Goal: Information Seeking & Learning: Check status

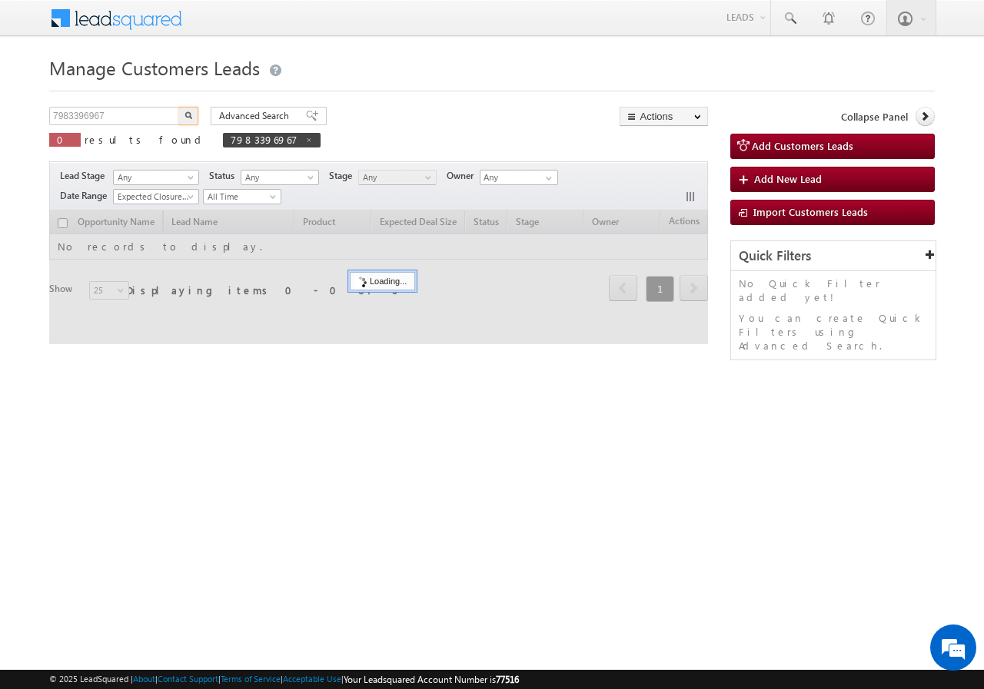
click at [128, 117] on input "7983396967" at bounding box center [114, 116] width 131 height 18
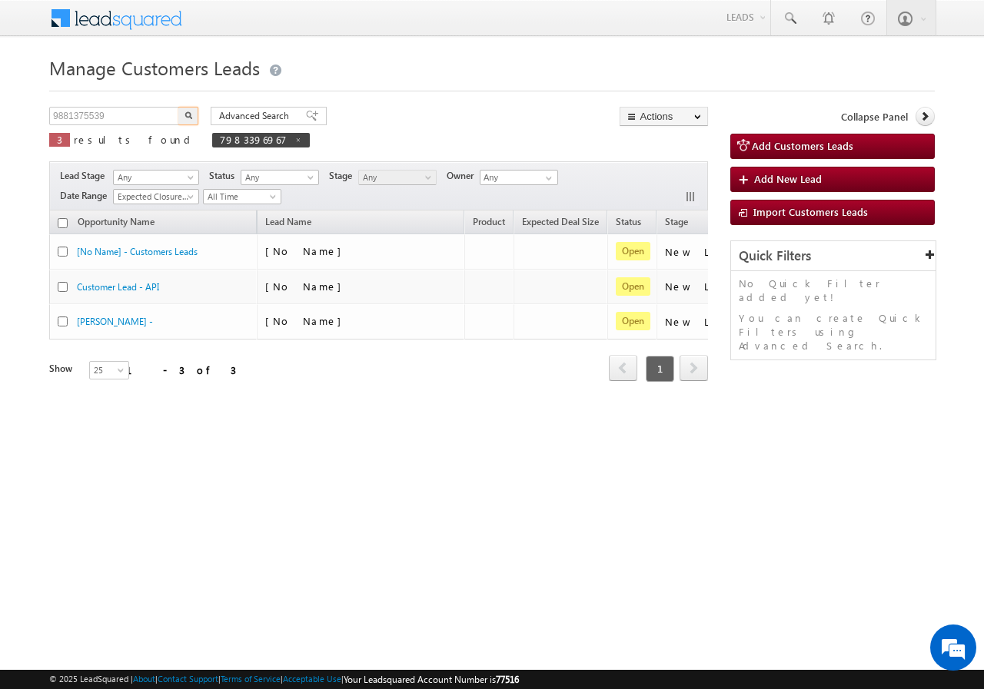
type input "9881375539"
click at [187, 112] on img "button" at bounding box center [188, 115] width 8 height 8
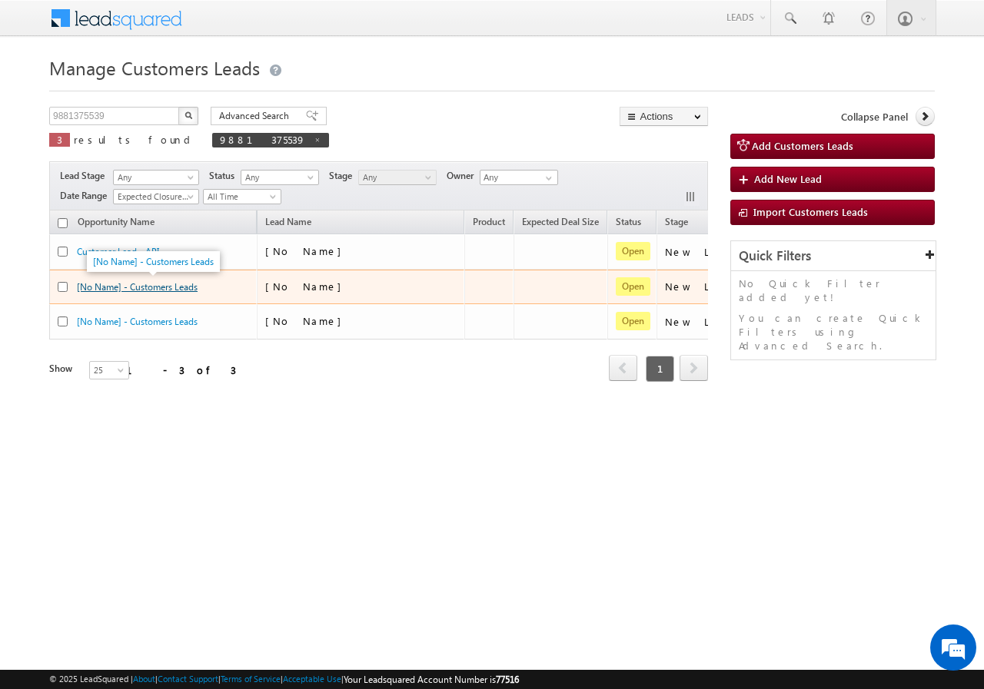
click at [144, 287] on link "[No Name] - Customers Leads" at bounding box center [137, 287] width 121 height 12
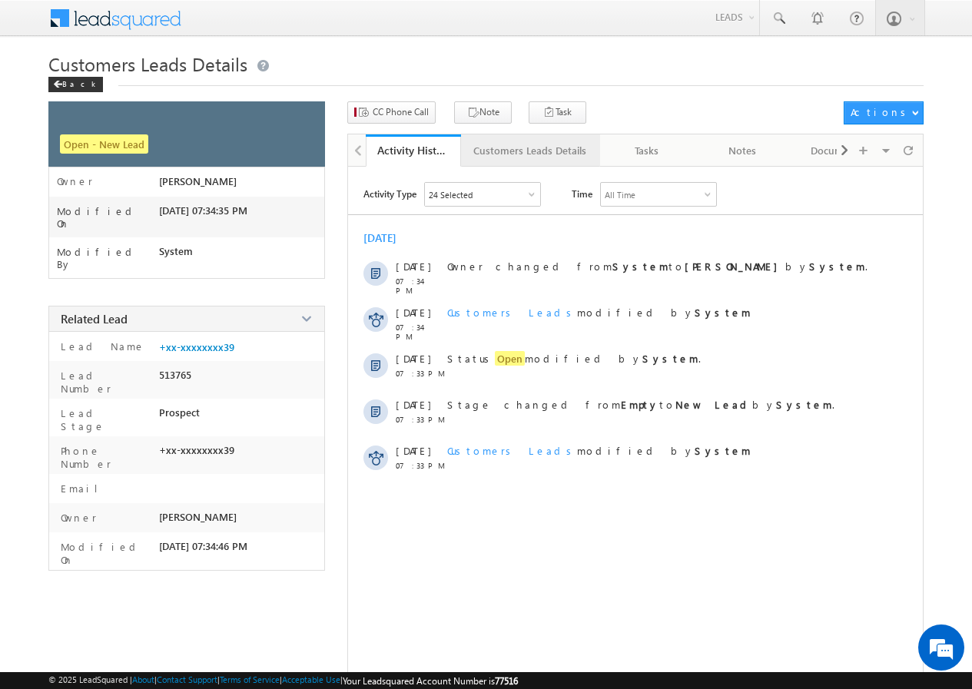
click at [516, 152] on div "Customers Leads Details" at bounding box center [529, 150] width 113 height 18
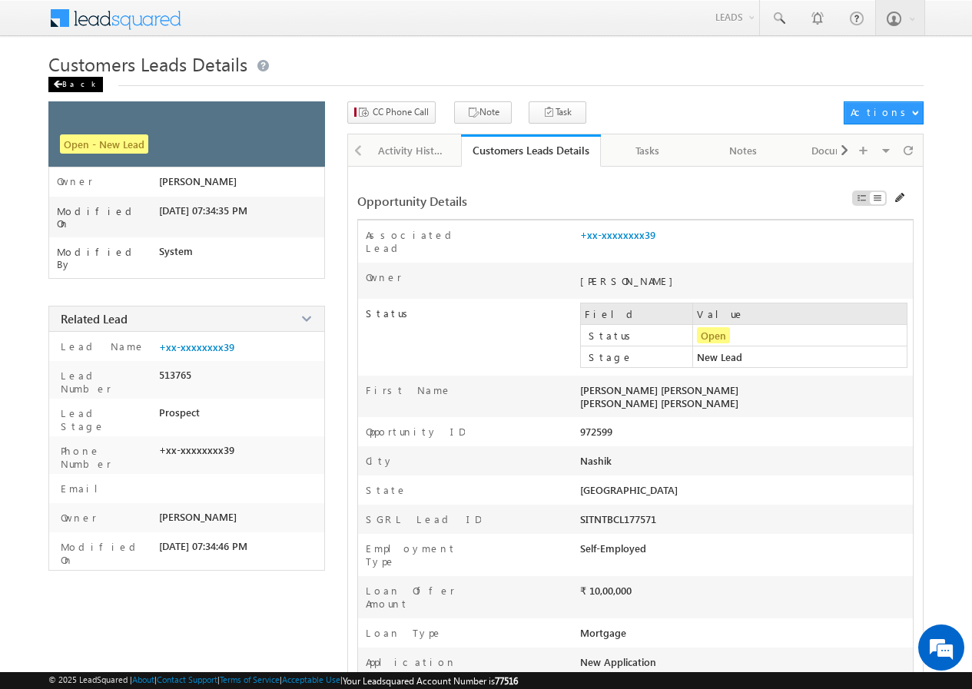
click at [78, 83] on div "Back" at bounding box center [75, 84] width 55 height 15
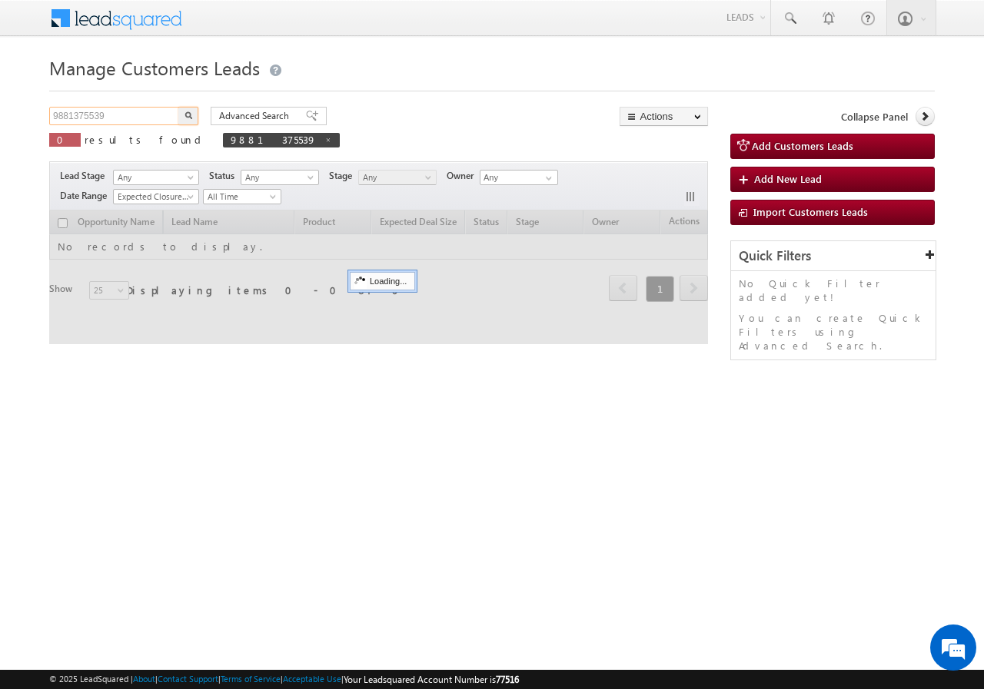
click at [126, 112] on input "9881375539" at bounding box center [114, 116] width 131 height 18
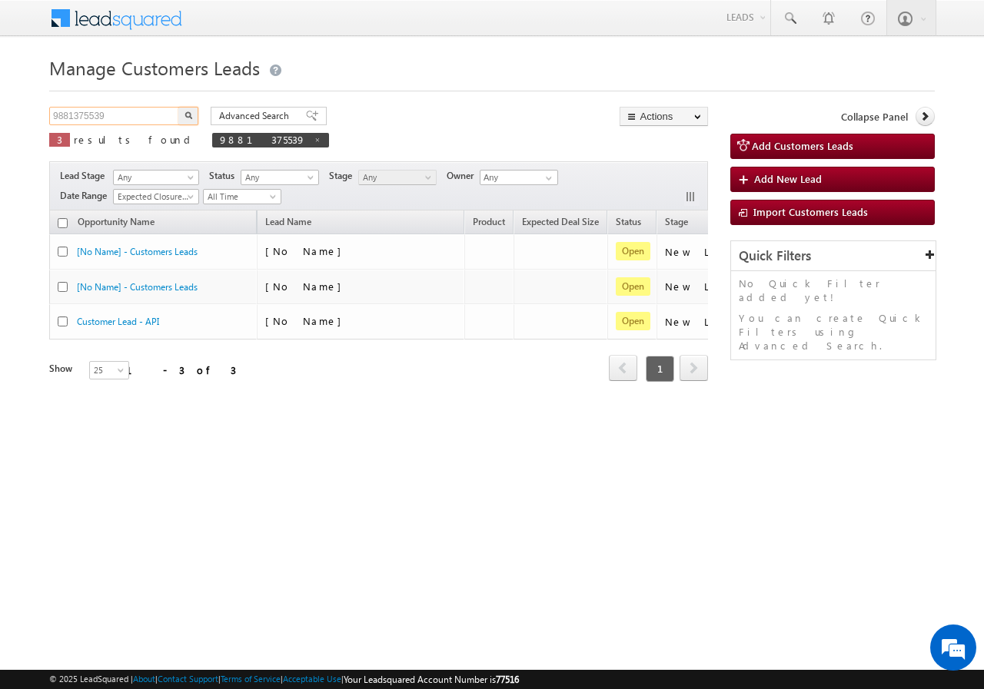
paste input "99220446"
type input "9899220446"
click at [188, 111] on img "button" at bounding box center [188, 115] width 8 height 8
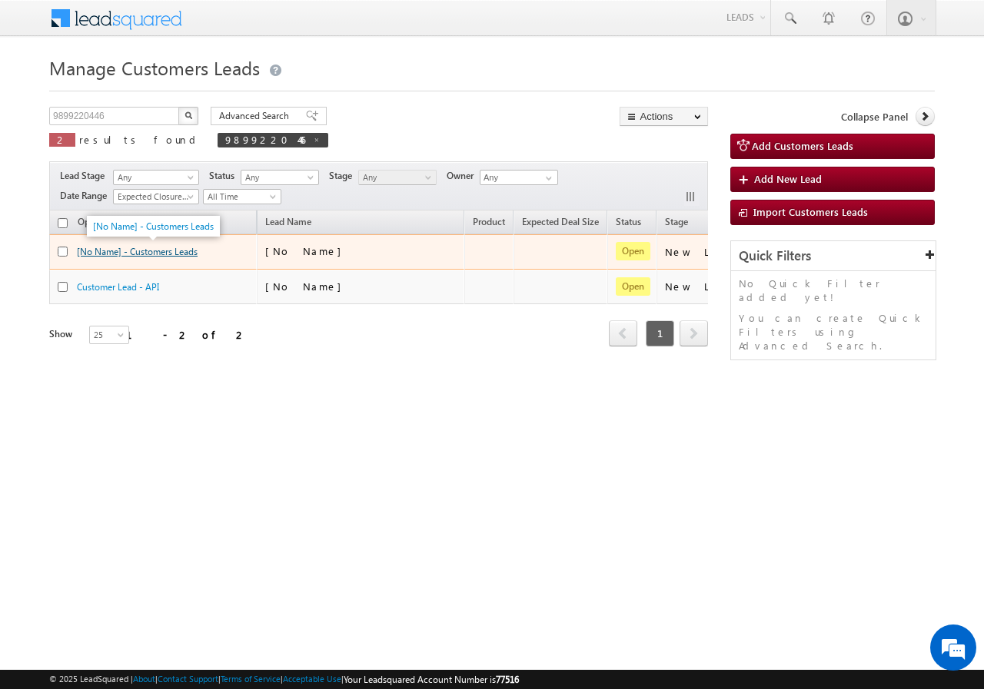
click at [149, 253] on link "[No Name] - Customers Leads" at bounding box center [137, 252] width 121 height 12
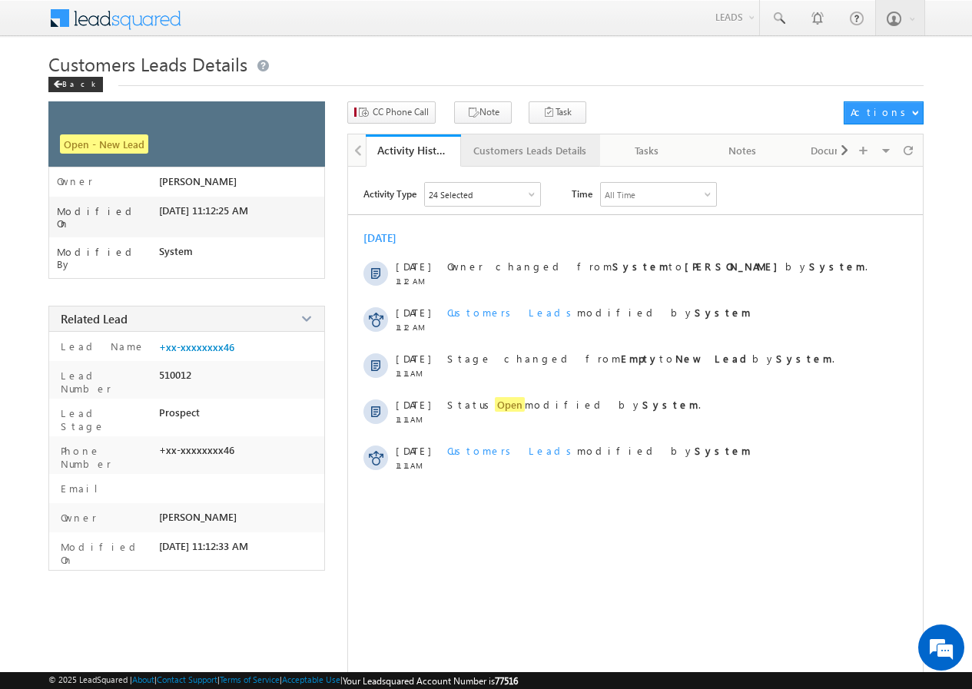
click at [492, 144] on div "Customers Leads Details" at bounding box center [529, 150] width 113 height 18
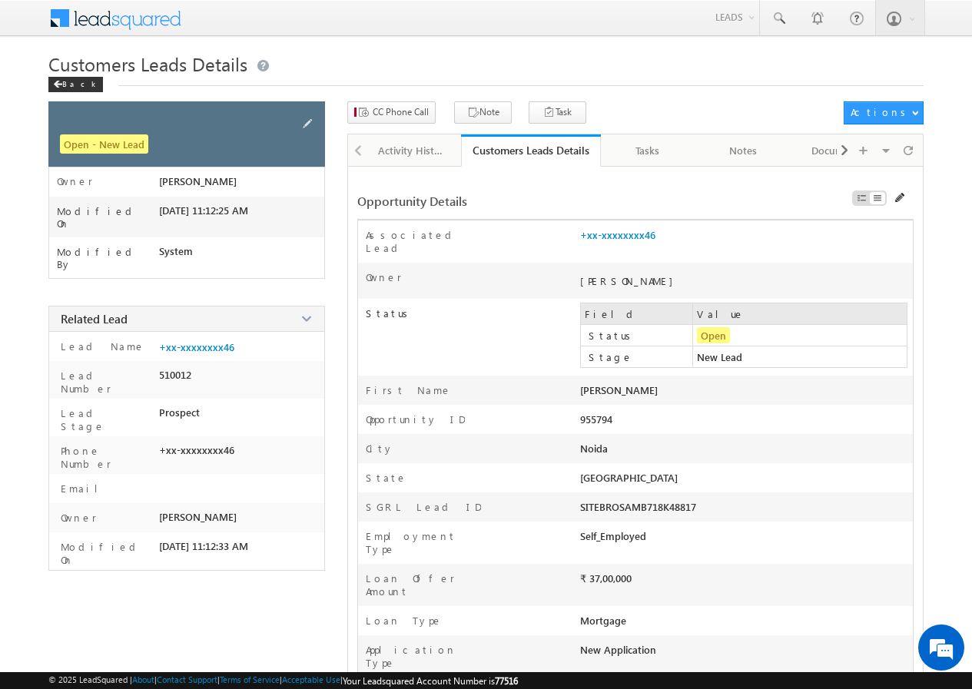
drag, startPoint x: 66, startPoint y: 81, endPoint x: 83, endPoint y: 143, distance: 64.5
click at [67, 80] on div "Back" at bounding box center [75, 84] width 55 height 15
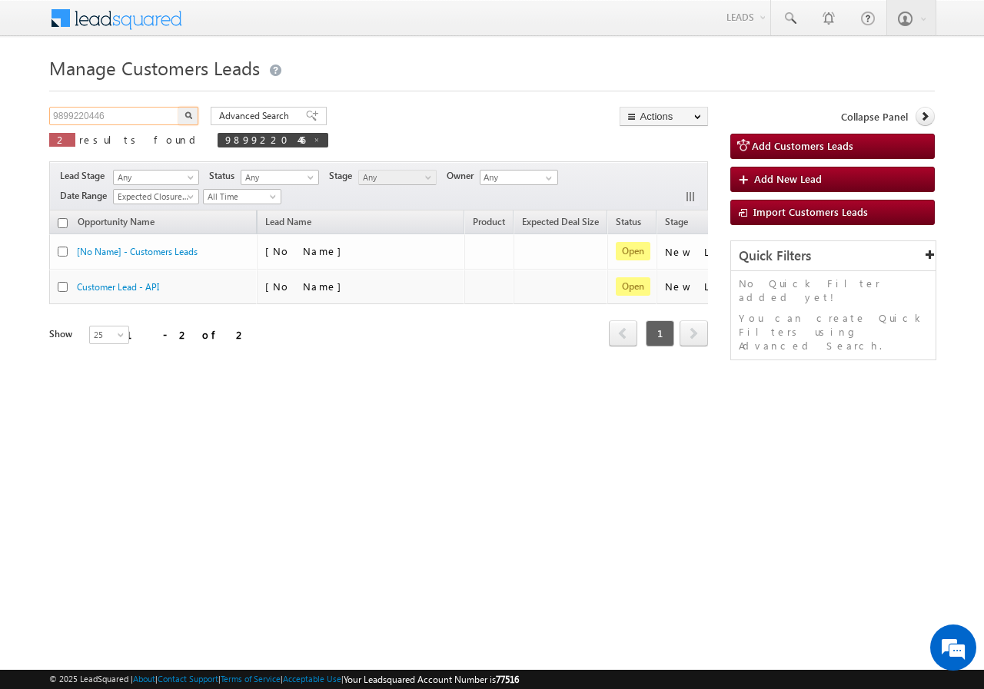
click at [124, 112] on input "9899220446" at bounding box center [114, 116] width 131 height 18
paste input "59789"
type input "959789"
click at [184, 121] on button "button" at bounding box center [188, 116] width 20 height 18
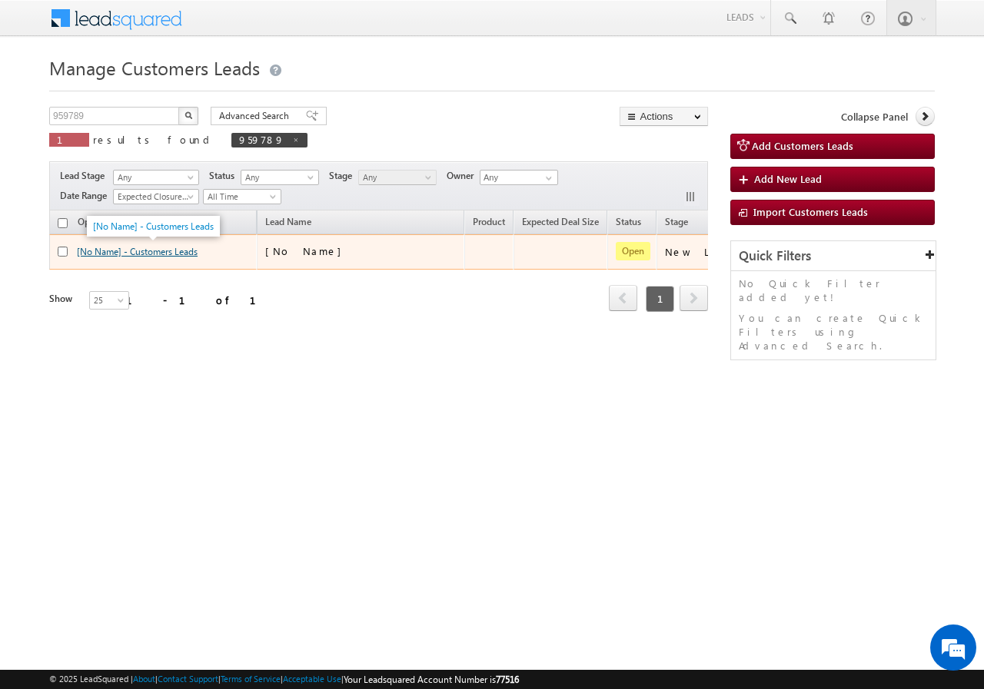
click at [111, 252] on link "[No Name] - Customers Leads" at bounding box center [137, 252] width 121 height 12
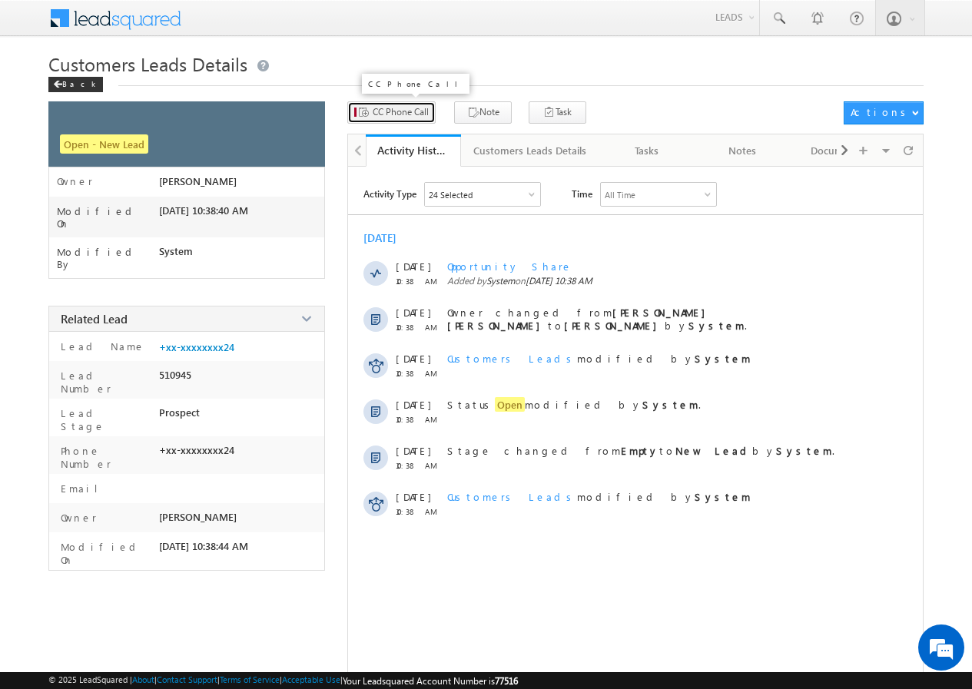
click at [389, 111] on span "CC Phone Call" at bounding box center [401, 112] width 56 height 14
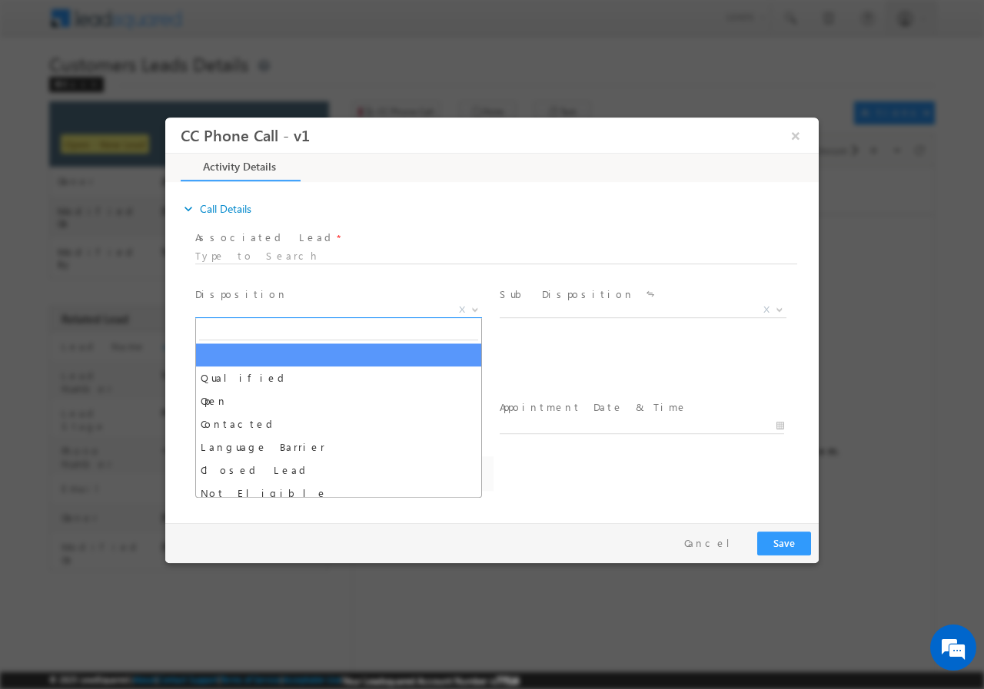
click at [270, 307] on span "X" at bounding box center [338, 309] width 287 height 15
select select "abhishek.sengar@sgrlimited.in"
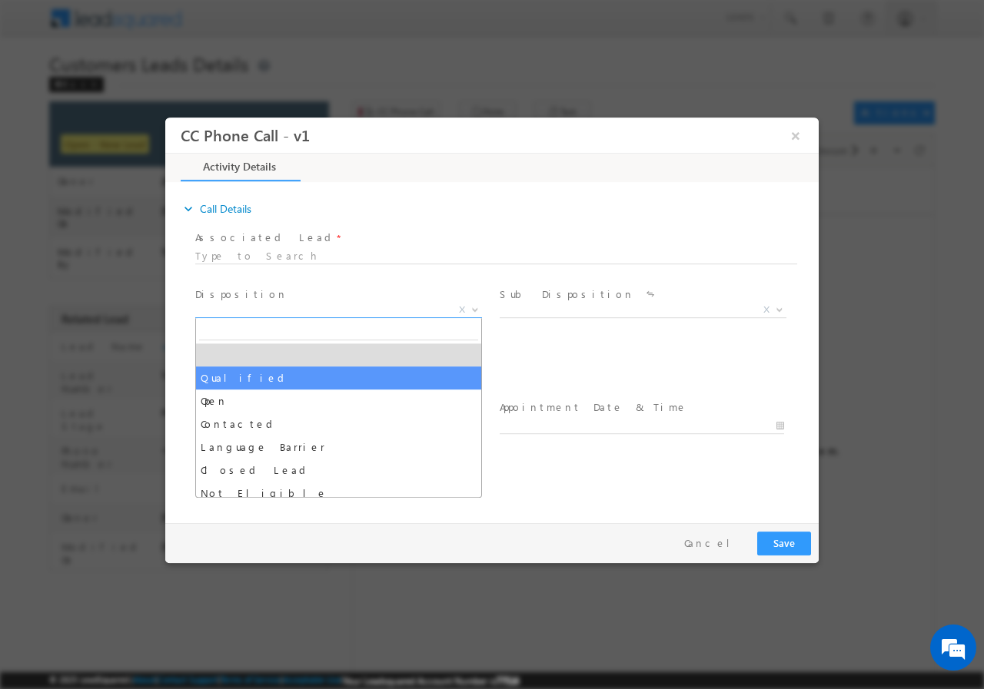
select select "Qualified"
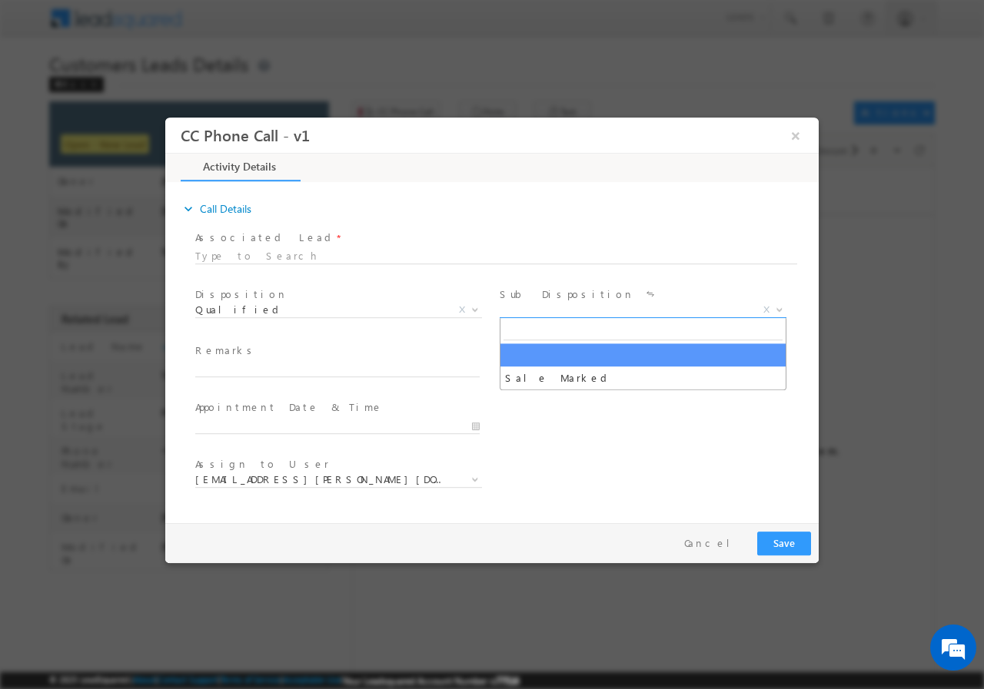
click at [542, 313] on span "X" at bounding box center [642, 309] width 287 height 15
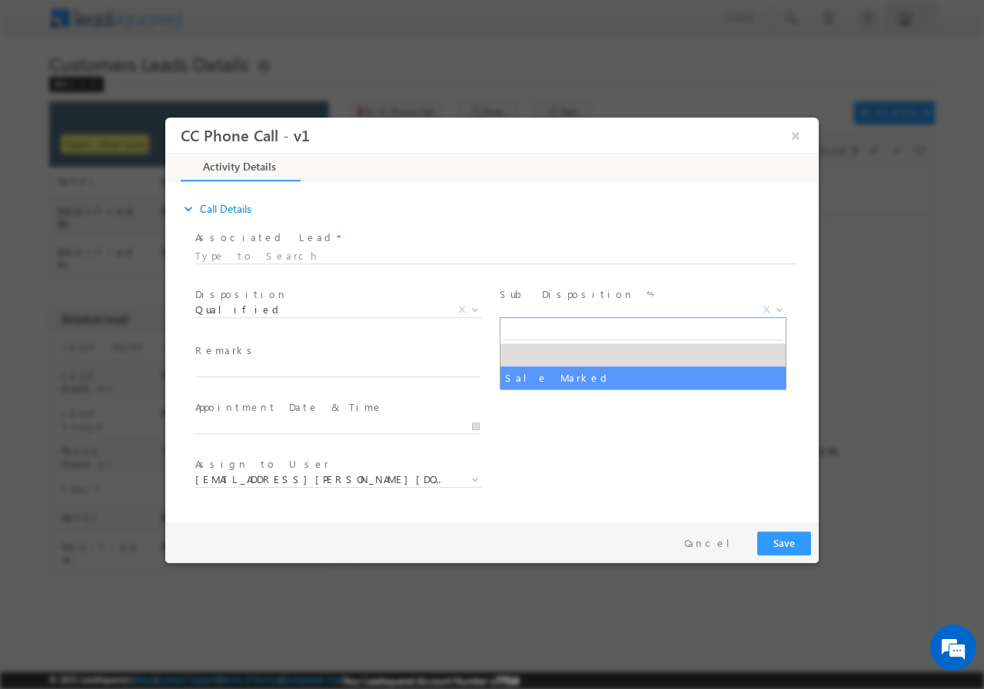
select select "Sale Marked"
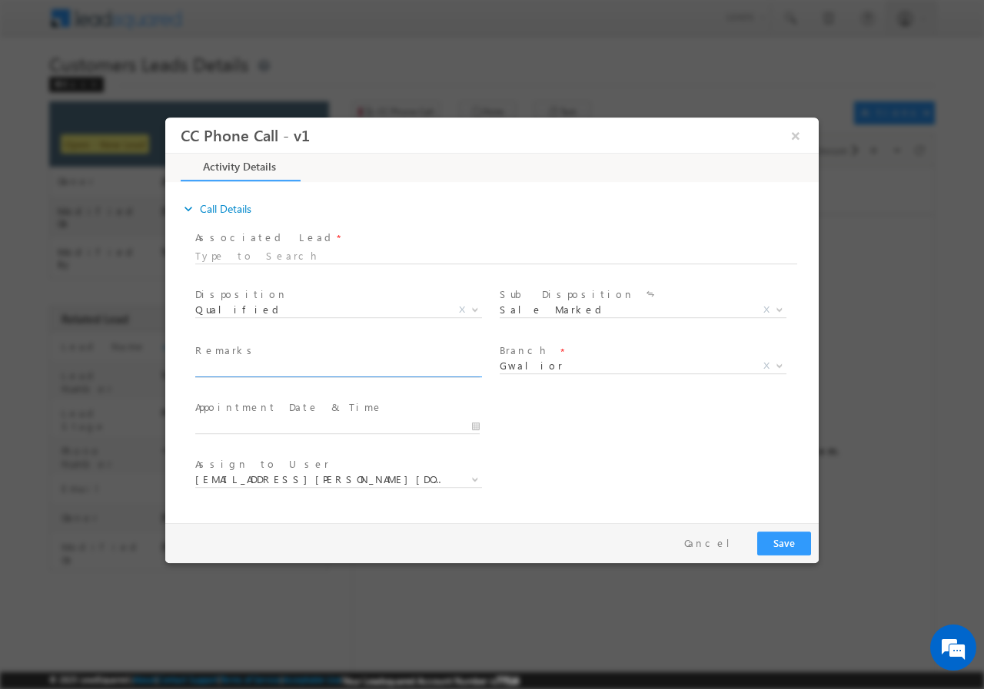
click at [237, 372] on input "text" at bounding box center [337, 368] width 284 height 15
paste input "959789"
type input "959789"
click at [254, 369] on input "959789" at bounding box center [337, 368] width 284 height 15
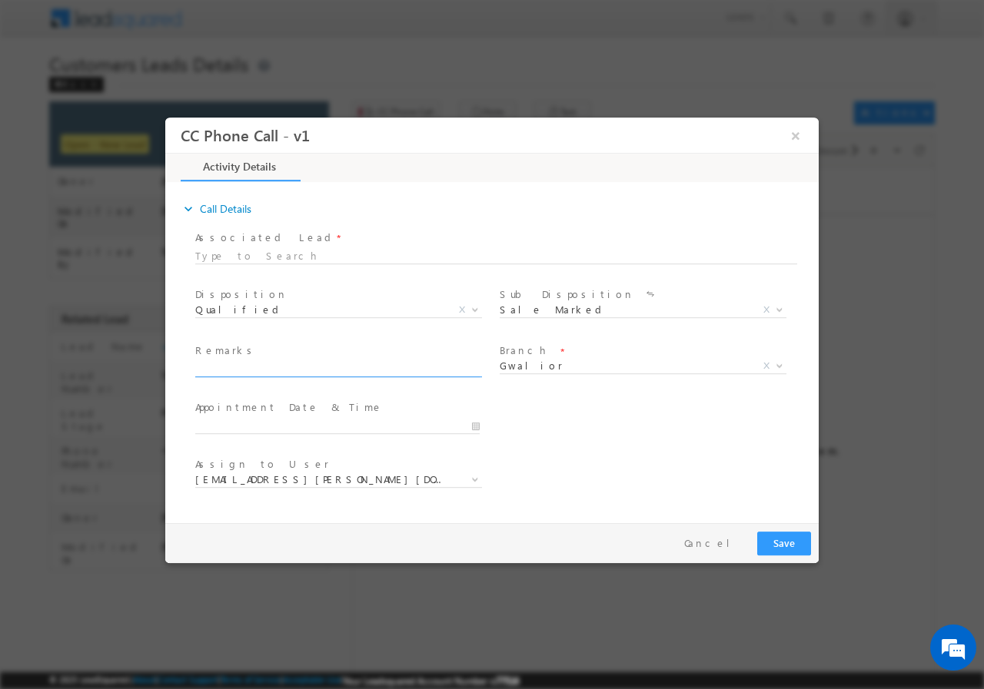
paste input "959789//TopUp//Manjesh//7879980124//TOPUP REQ-10L// 474011-Gwalior// spoke with…"
type input "959789//TopUp//Manjesh//7879980124//TOPUP REQ-10L// 474011-Gwalior// spoke with…"
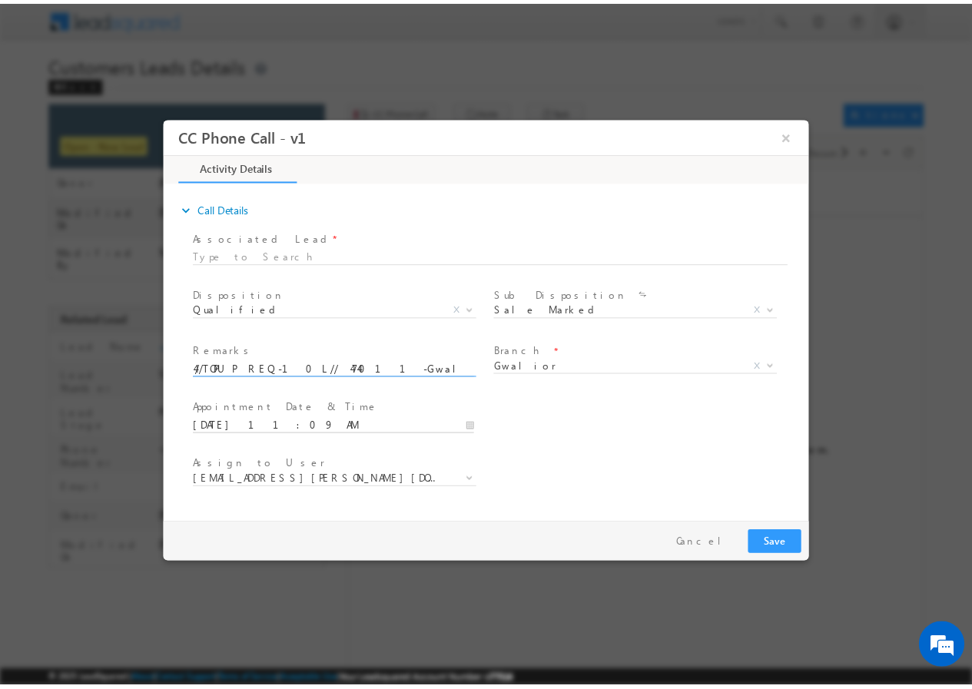
scroll to position [0, 0]
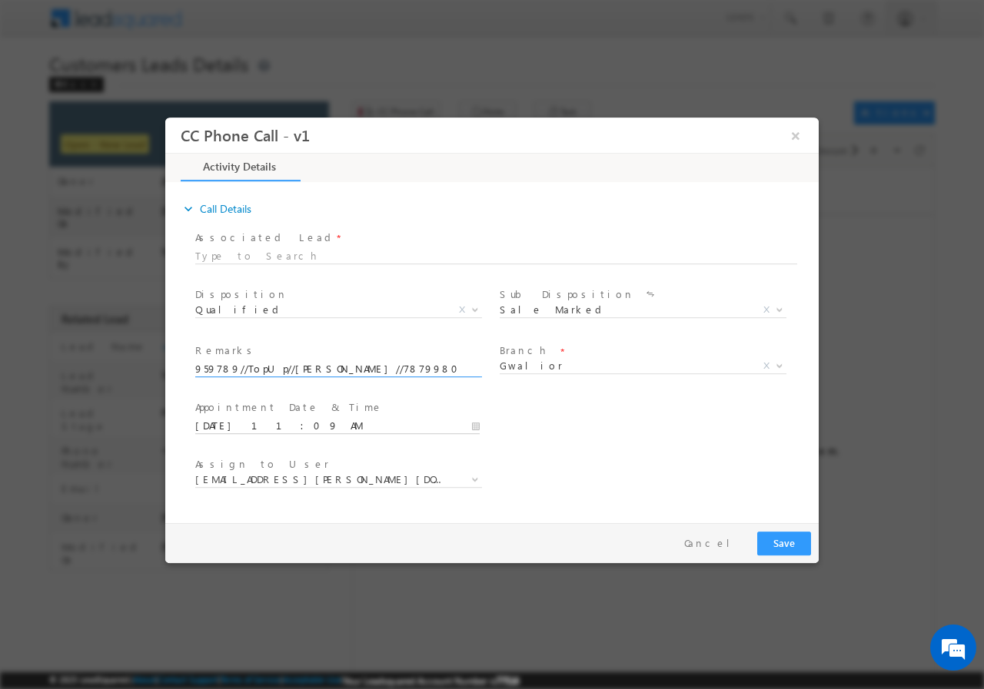
click at [475, 425] on input "10/08/2025 11:09 AM" at bounding box center [337, 425] width 284 height 15
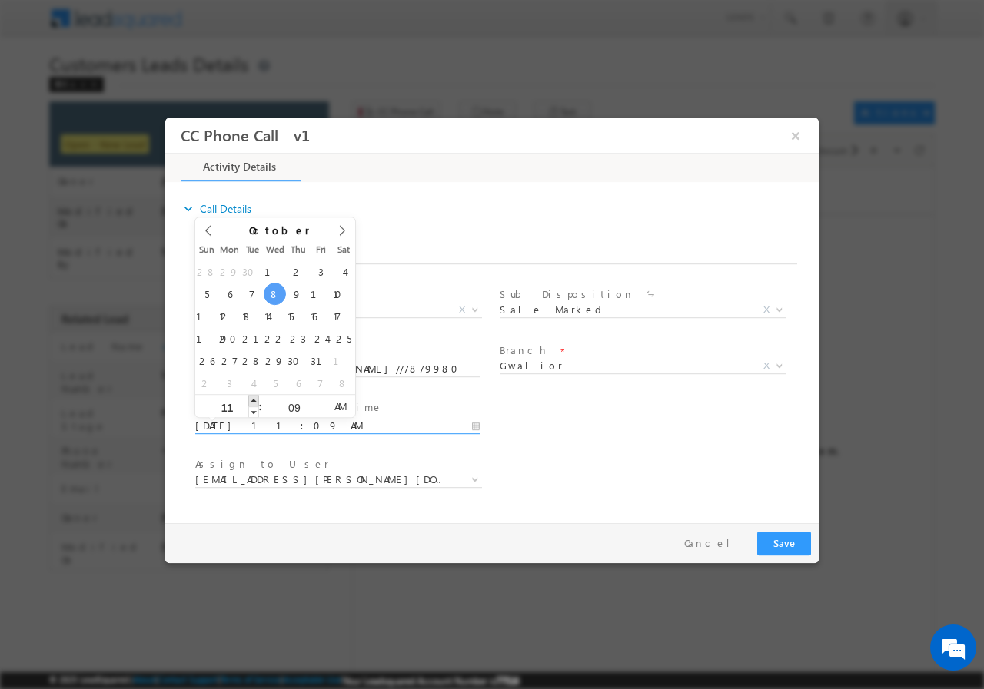
type input "10/08/2025 12:09 PM"
type input "12"
click at [253, 401] on span at bounding box center [253, 400] width 11 height 12
click at [300, 406] on input "09" at bounding box center [294, 407] width 64 height 10
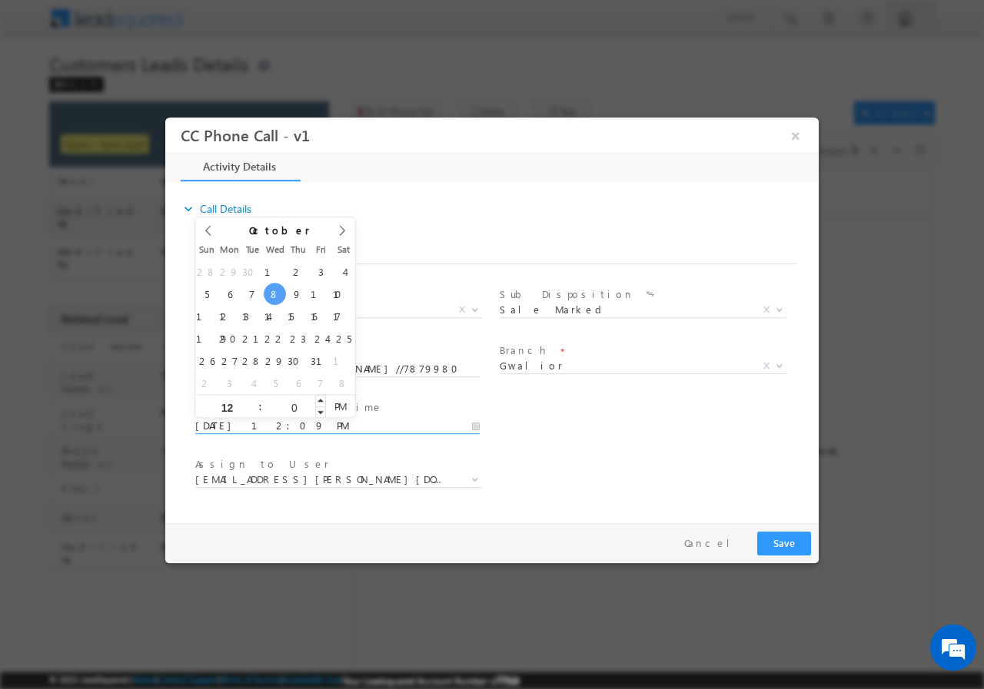
type input "00"
type input "10/08/2025 12:00 PM"
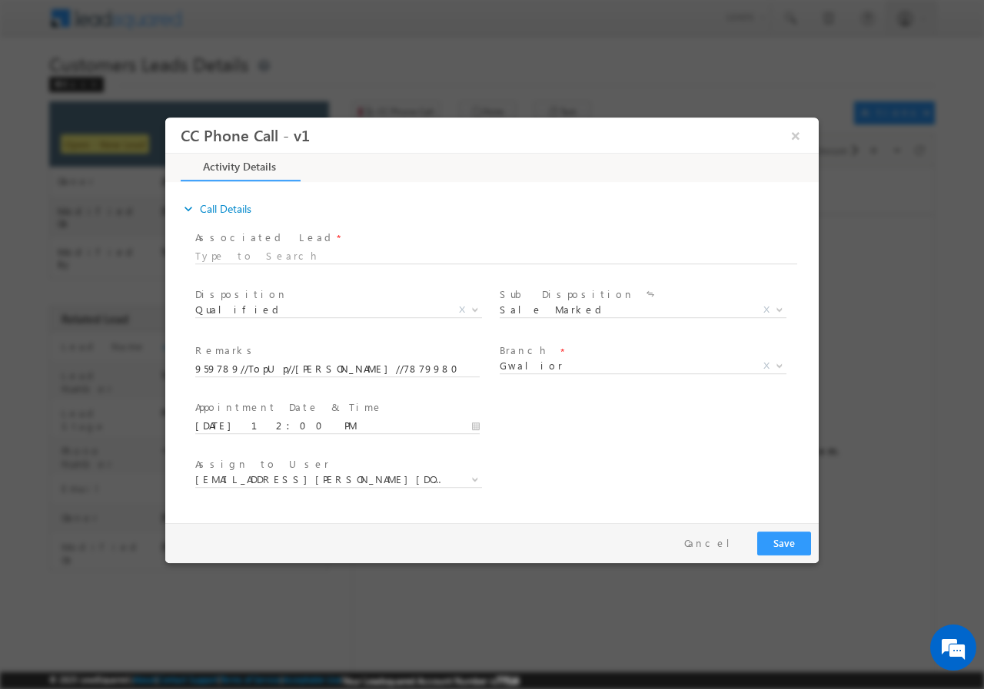
click at [525, 426] on div "User Branch * Appointment Date & Time * 10/08/2025 12:00 PM" at bounding box center [505, 424] width 626 height 57
click at [358, 482] on span "abhishek.sengar@sgrlimited.in" at bounding box center [320, 479] width 250 height 14
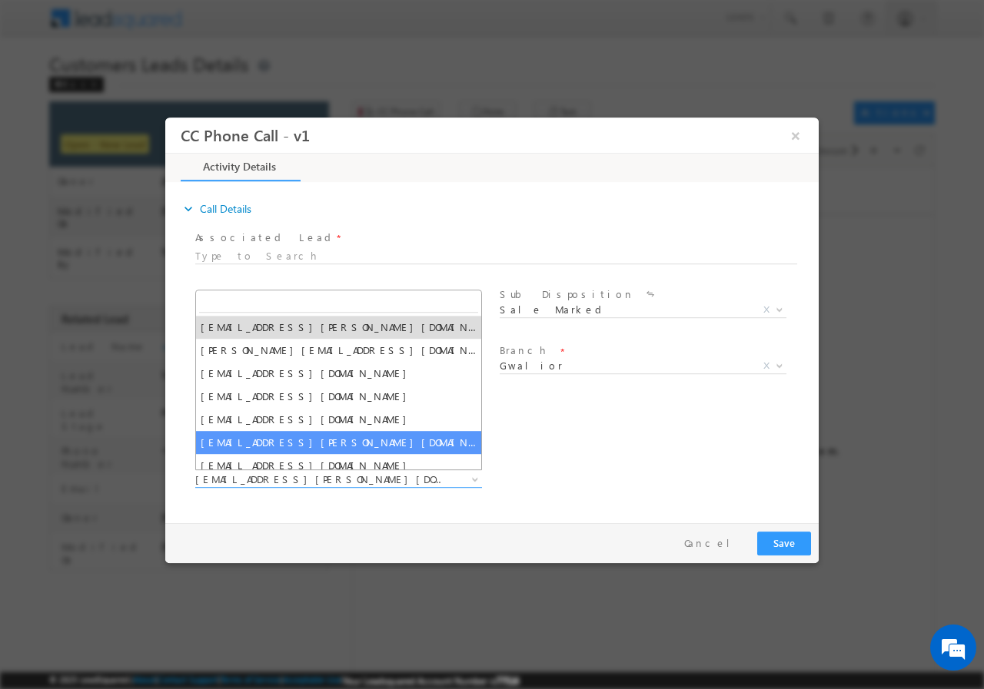
paste input "vishal.g@sgrlimited.in"
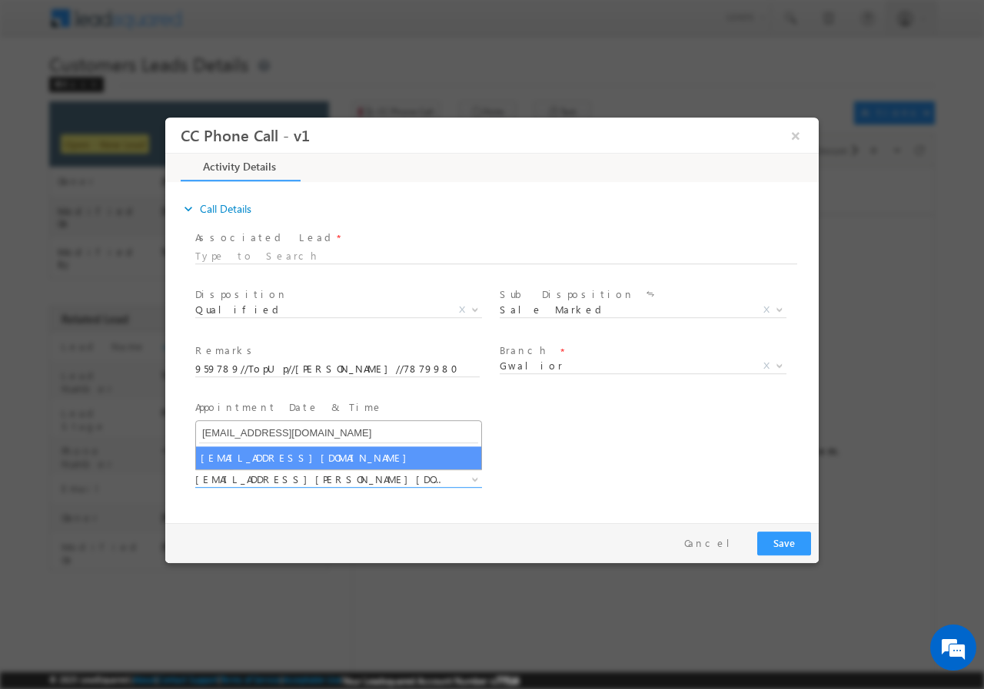
type input "vishal.g@sgrlimited.in"
select select "vishal.g@sgrlimited.in"
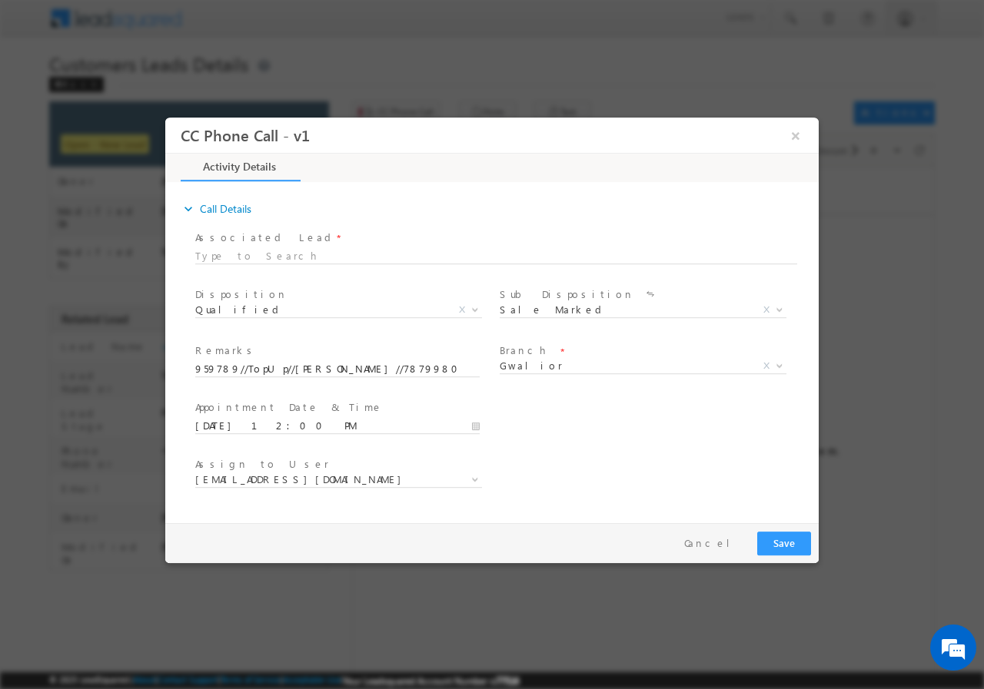
click at [602, 451] on div "User Branch * Appointment Date & Time * 10/08/2025 12:00 PM" at bounding box center [505, 424] width 626 height 57
click at [775, 547] on button "Save" at bounding box center [784, 543] width 54 height 24
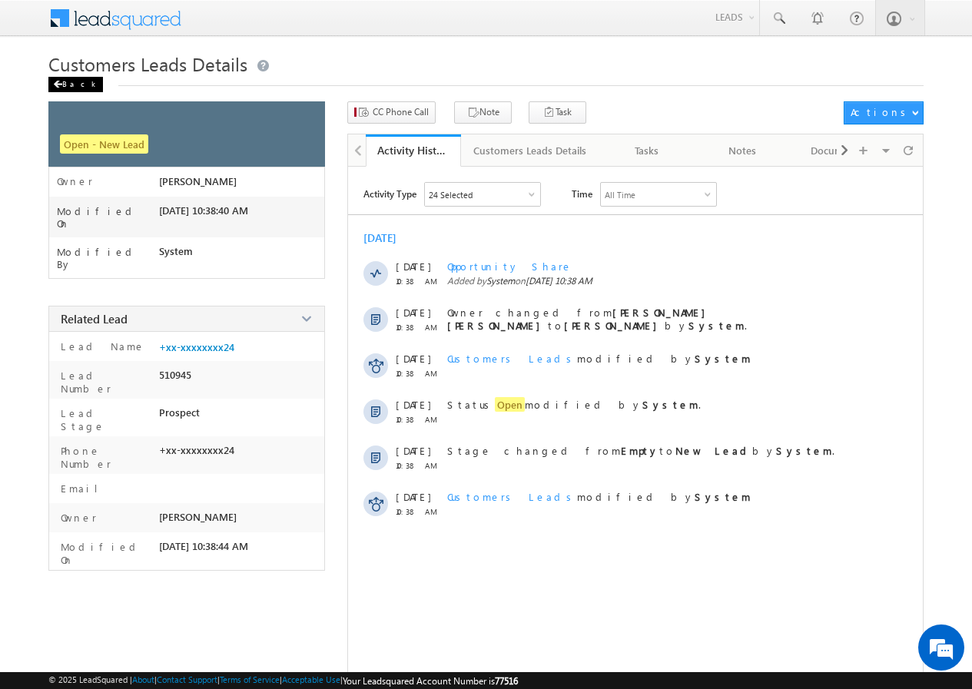
click at [72, 78] on div "Back" at bounding box center [75, 84] width 55 height 15
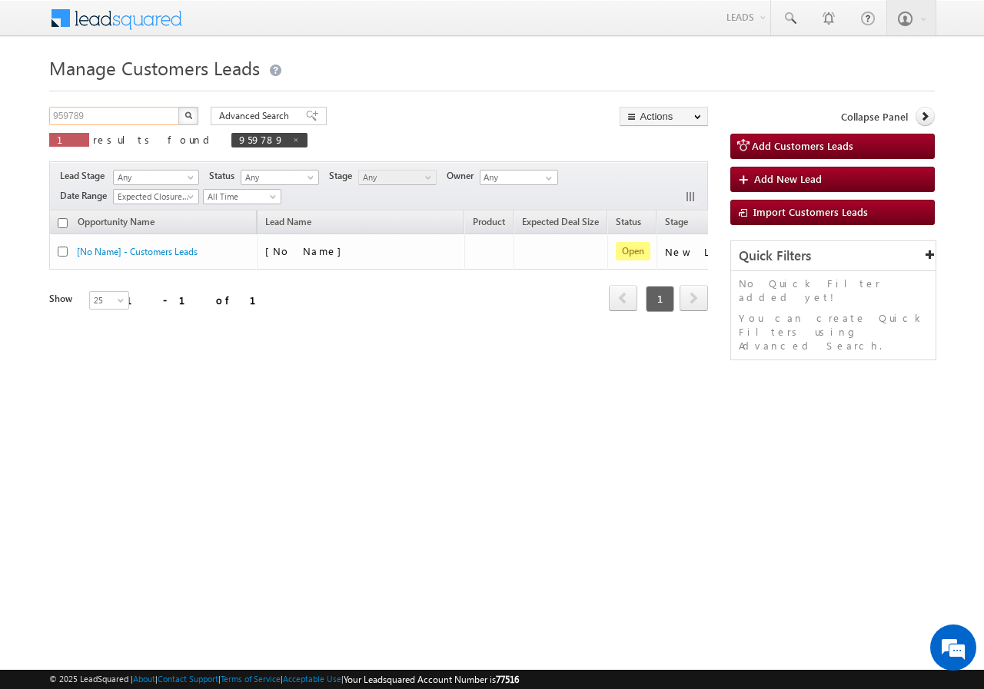
click at [120, 121] on input "959789" at bounding box center [114, 116] width 131 height 18
paste input "71840"
type input "971840"
click at [188, 117] on img "button" at bounding box center [188, 115] width 8 height 8
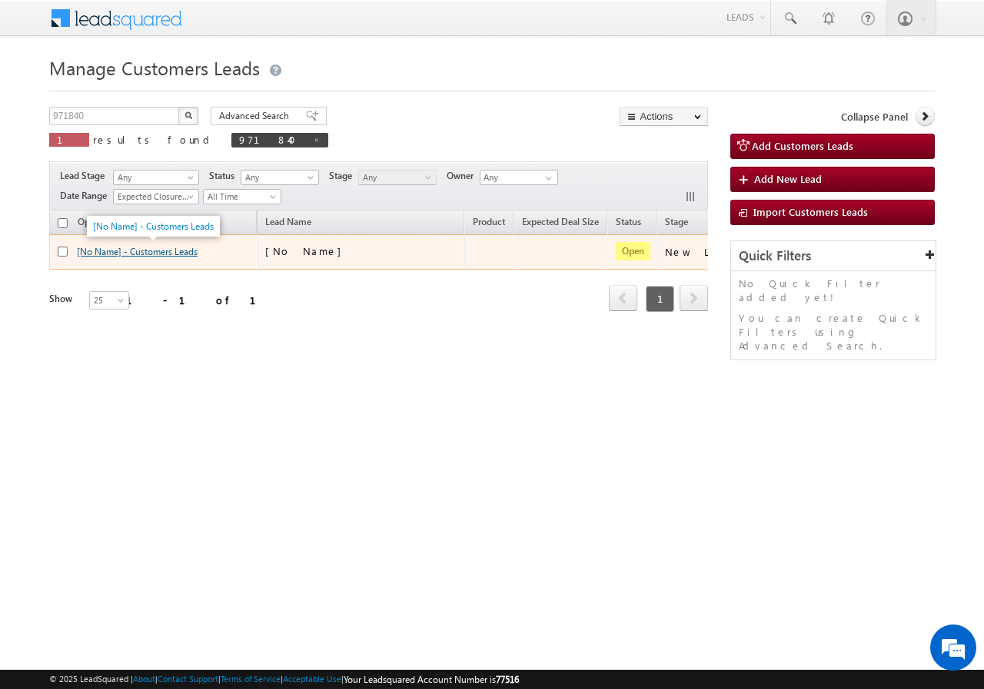
click at [158, 252] on link "[No Name] - Customers Leads" at bounding box center [137, 252] width 121 height 12
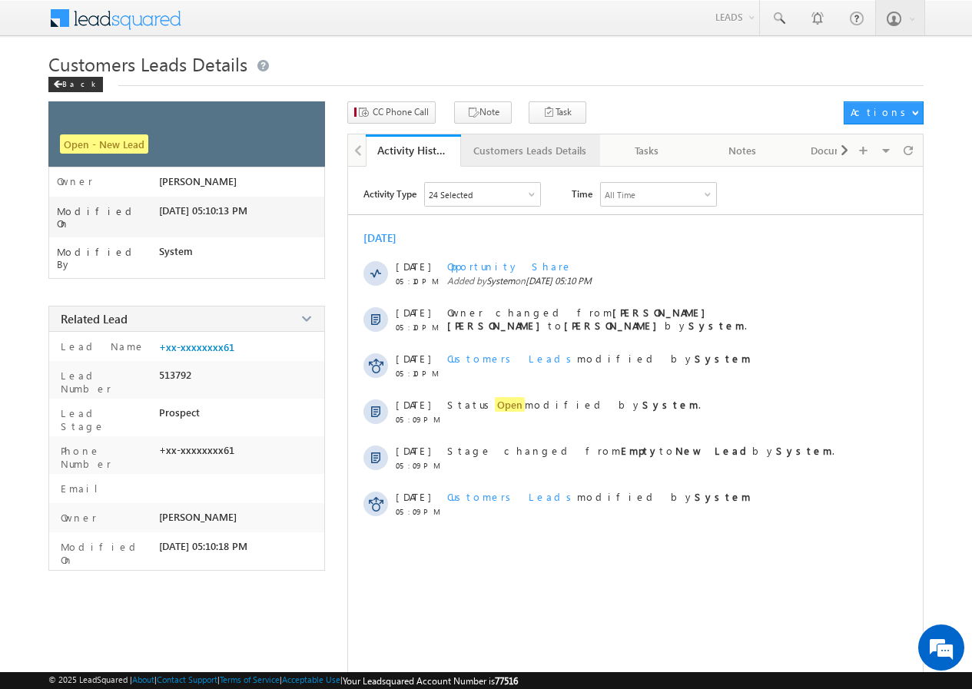
click at [496, 148] on div "Customers Leads Details" at bounding box center [529, 150] width 113 height 18
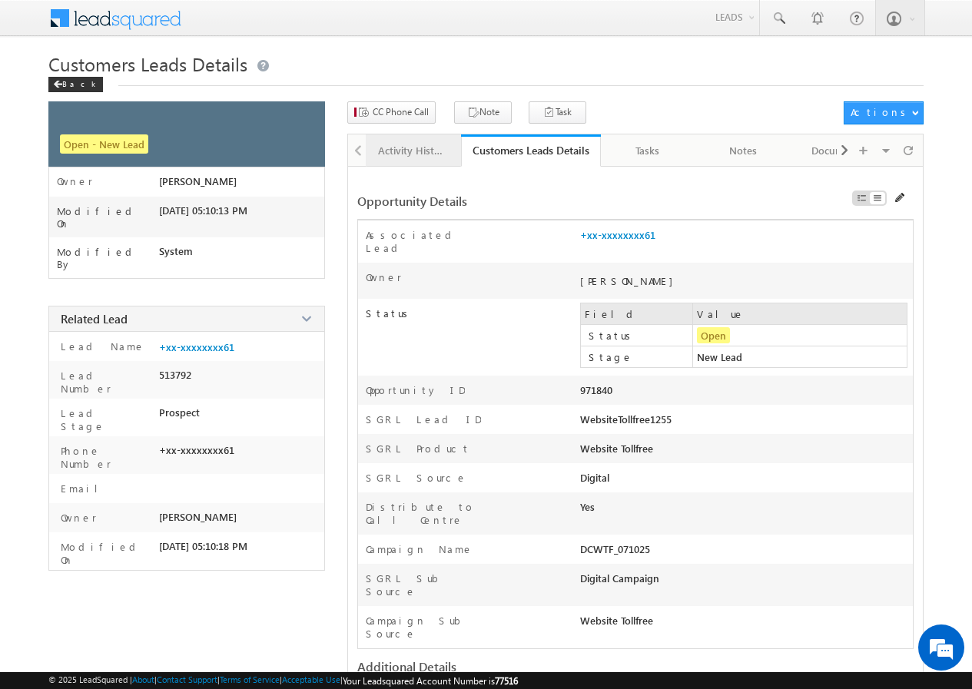
click at [397, 161] on link "Activity History" at bounding box center [413, 150] width 95 height 32
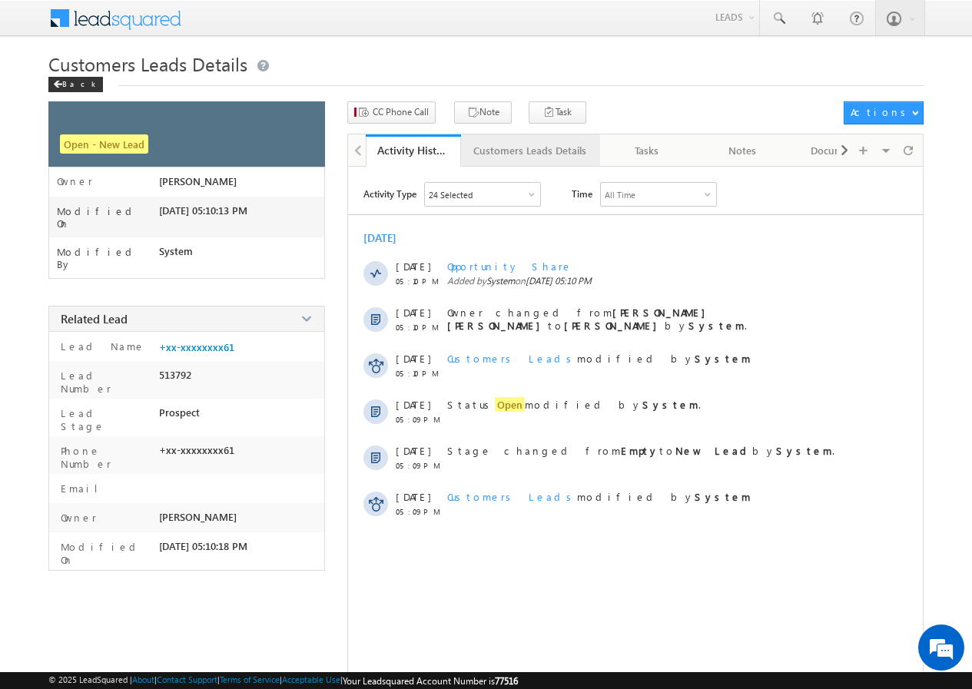
click at [515, 153] on div "Customers Leads Details" at bounding box center [529, 150] width 113 height 18
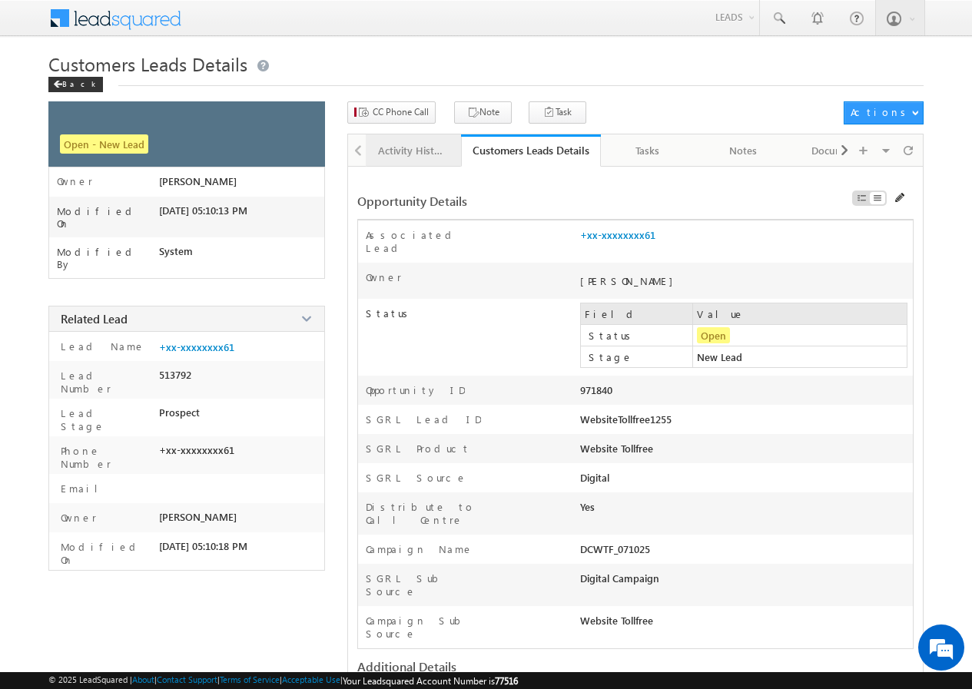
click at [403, 153] on div "Activity History" at bounding box center [412, 150] width 69 height 18
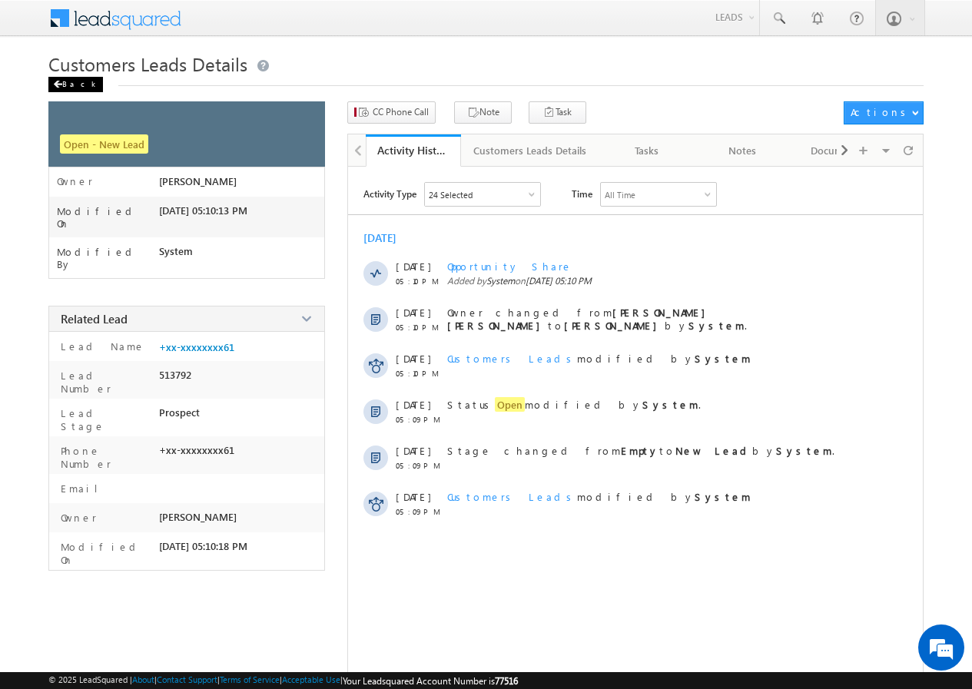
click at [62, 84] on div "Back" at bounding box center [75, 84] width 55 height 15
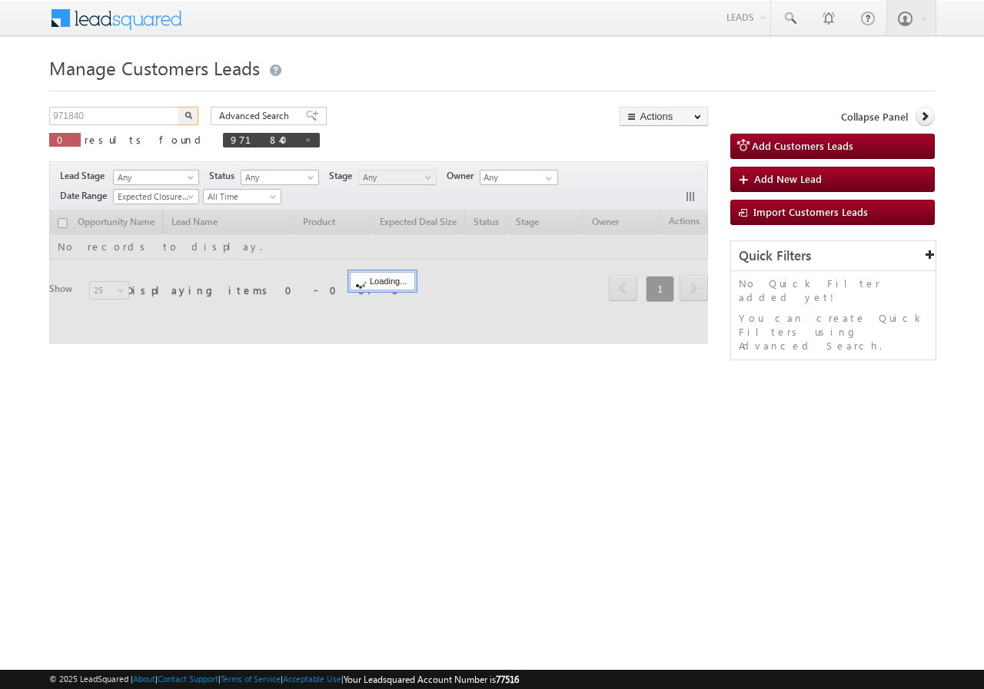
click at [144, 114] on input "971840" at bounding box center [114, 116] width 131 height 18
drag, startPoint x: 0, startPoint y: 0, endPoint x: 144, endPoint y: 114, distance: 183.2
click at [144, 114] on input "971840" at bounding box center [114, 116] width 131 height 18
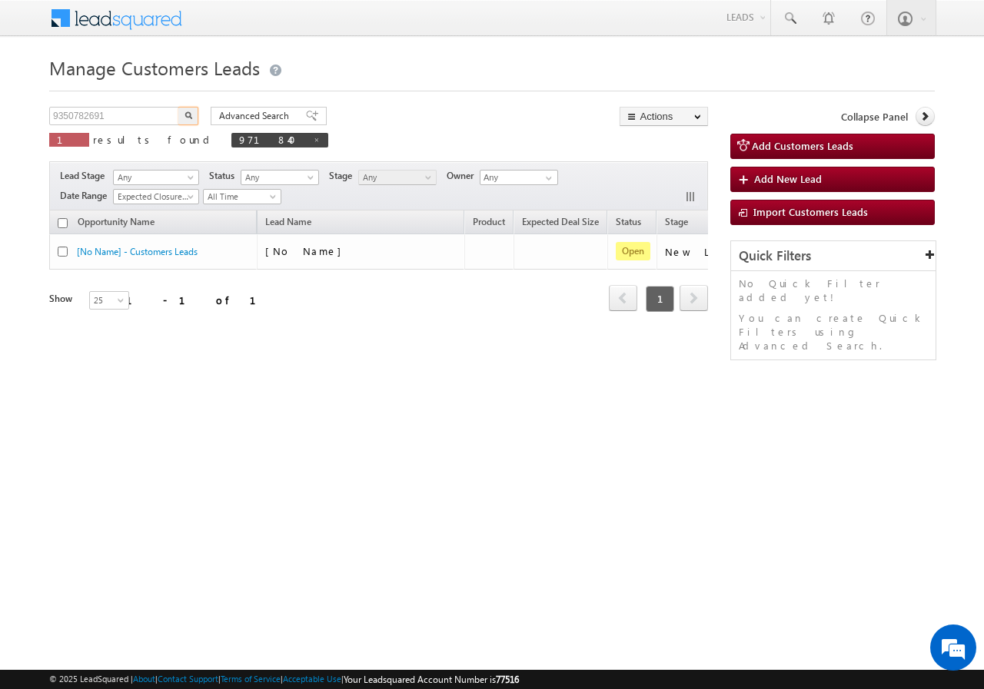
type input "9350782691"
click at [181, 115] on button "button" at bounding box center [188, 116] width 20 height 18
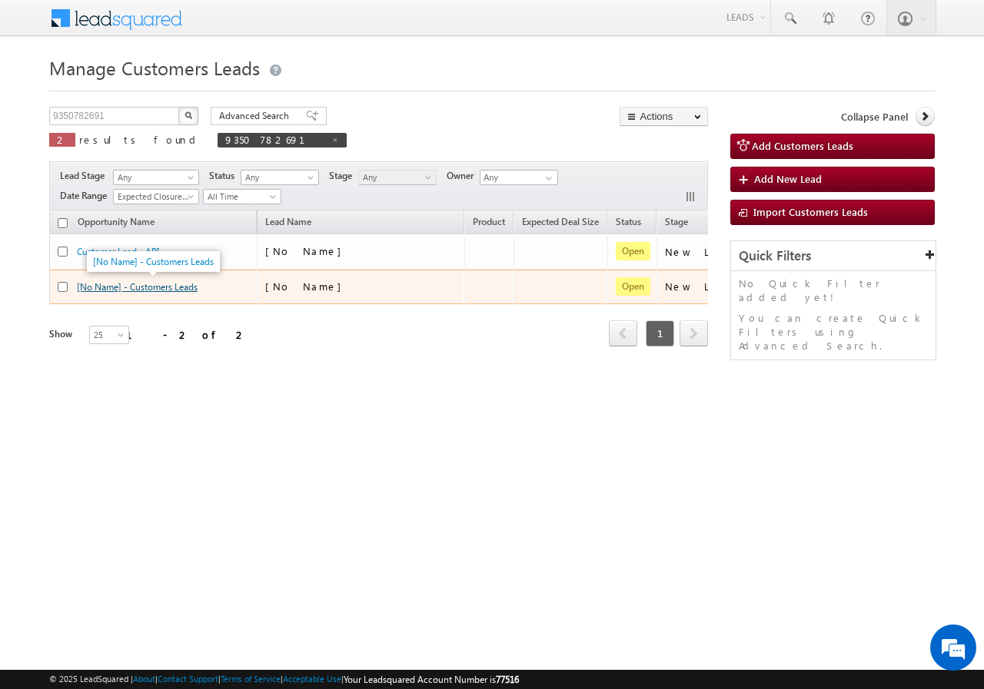
click at [125, 286] on link "[No Name] - Customers Leads" at bounding box center [137, 287] width 121 height 12
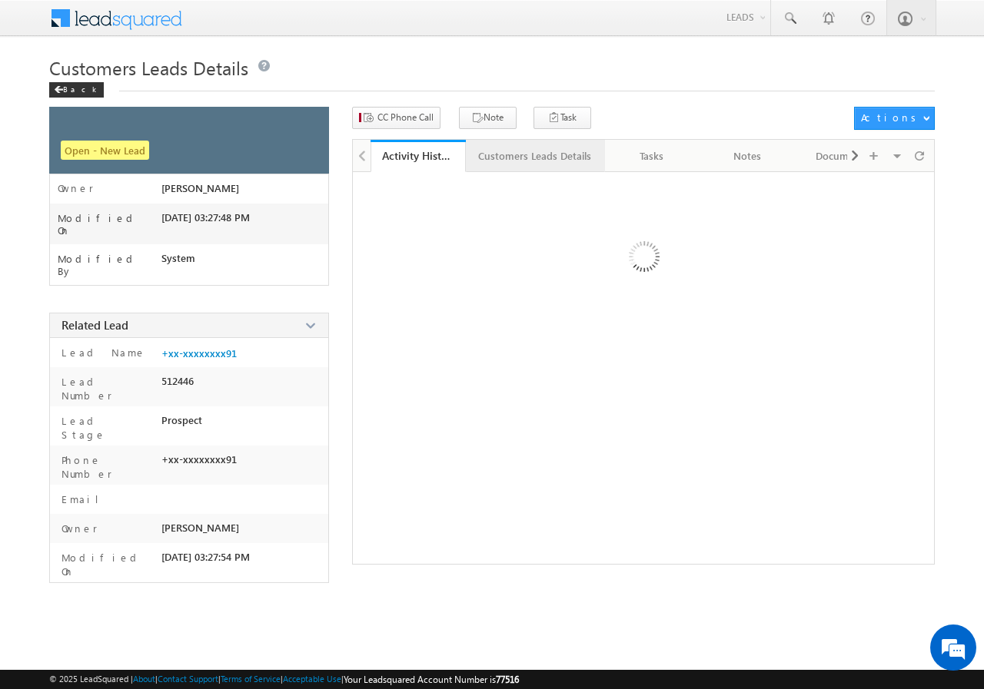
click at [509, 160] on div "Customers Leads Details" at bounding box center [534, 156] width 113 height 18
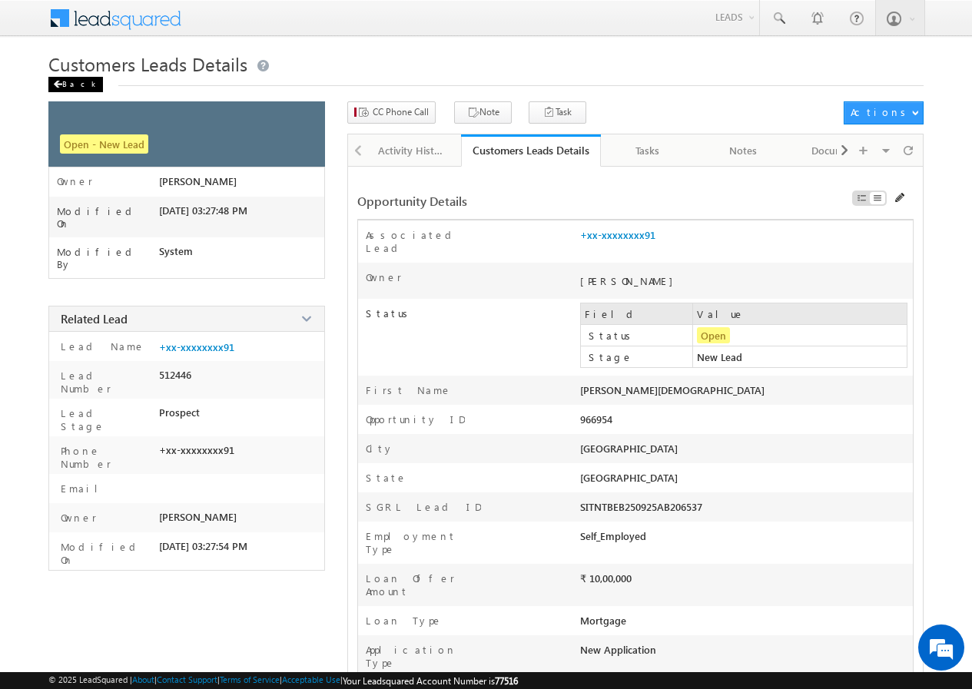
click at [70, 81] on div "Back" at bounding box center [75, 84] width 55 height 15
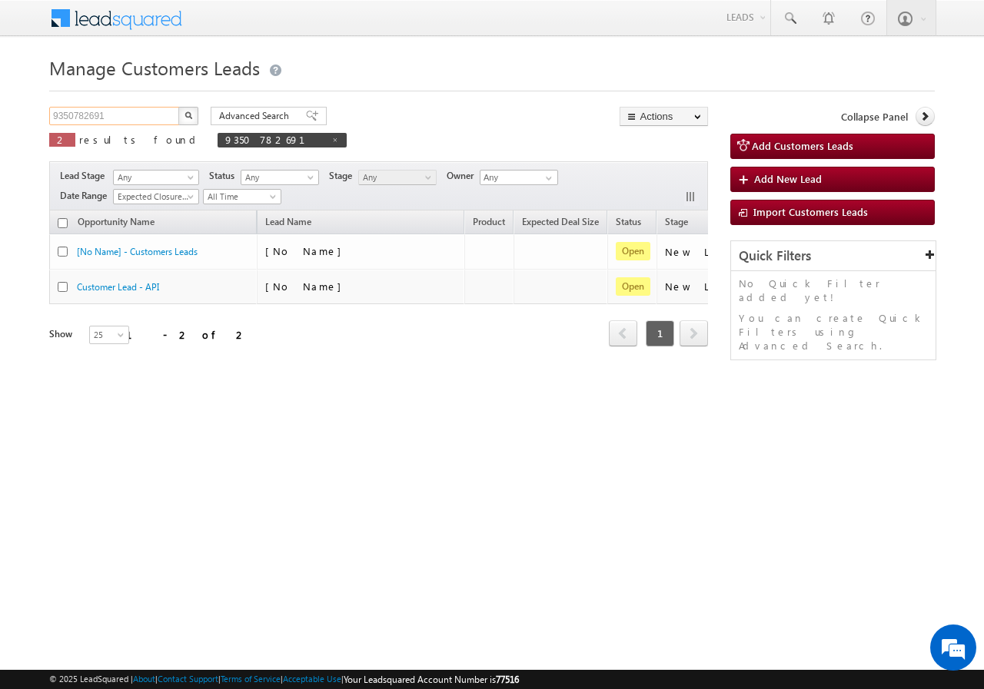
click at [136, 113] on input "9350782691" at bounding box center [114, 116] width 131 height 18
paste input "680778910"
click at [187, 111] on img "button" at bounding box center [188, 115] width 8 height 8
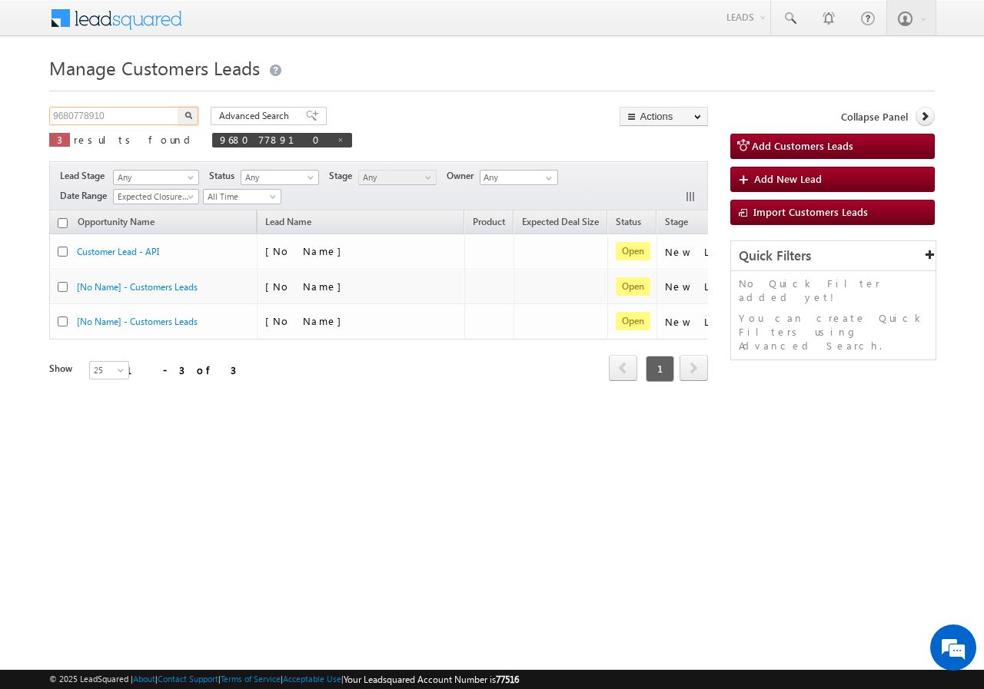
click at [141, 120] on input "9680778910" at bounding box center [114, 116] width 131 height 18
click at [141, 118] on input "9680778910" at bounding box center [114, 116] width 131 height 18
paste input "026570894"
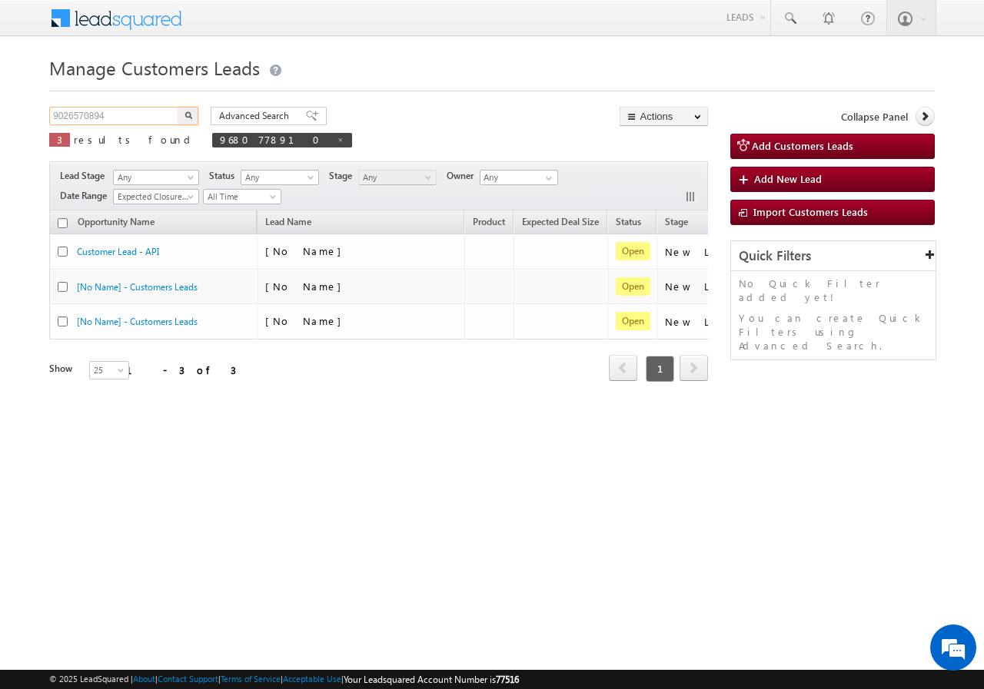
type input "9026570894"
click at [184, 113] on img "button" at bounding box center [188, 115] width 8 height 8
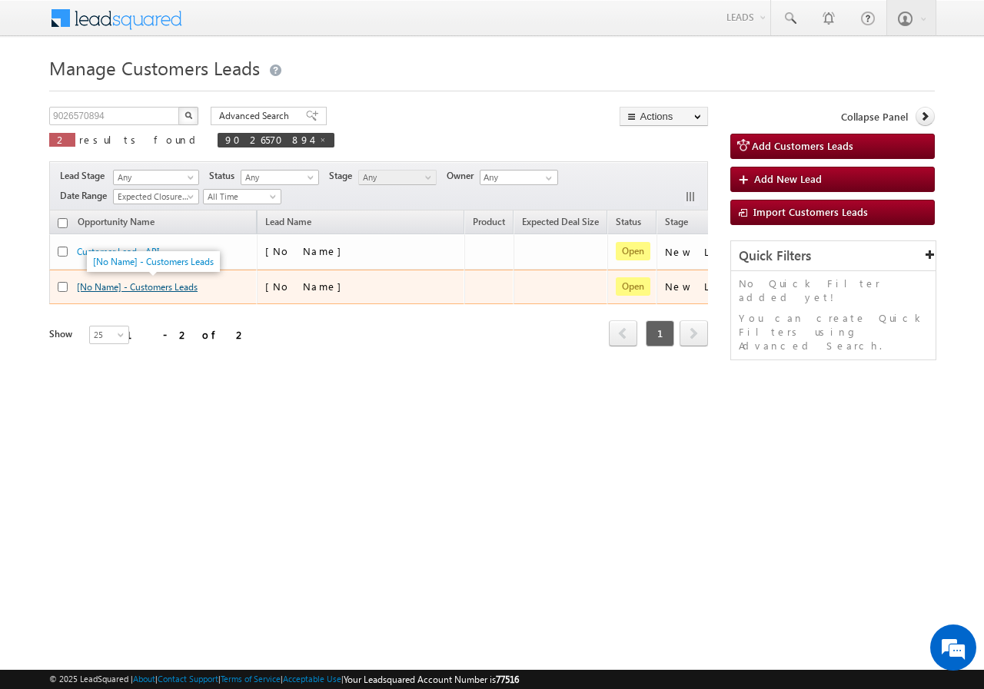
click at [141, 287] on link "[No Name] - Customers Leads" at bounding box center [137, 287] width 121 height 12
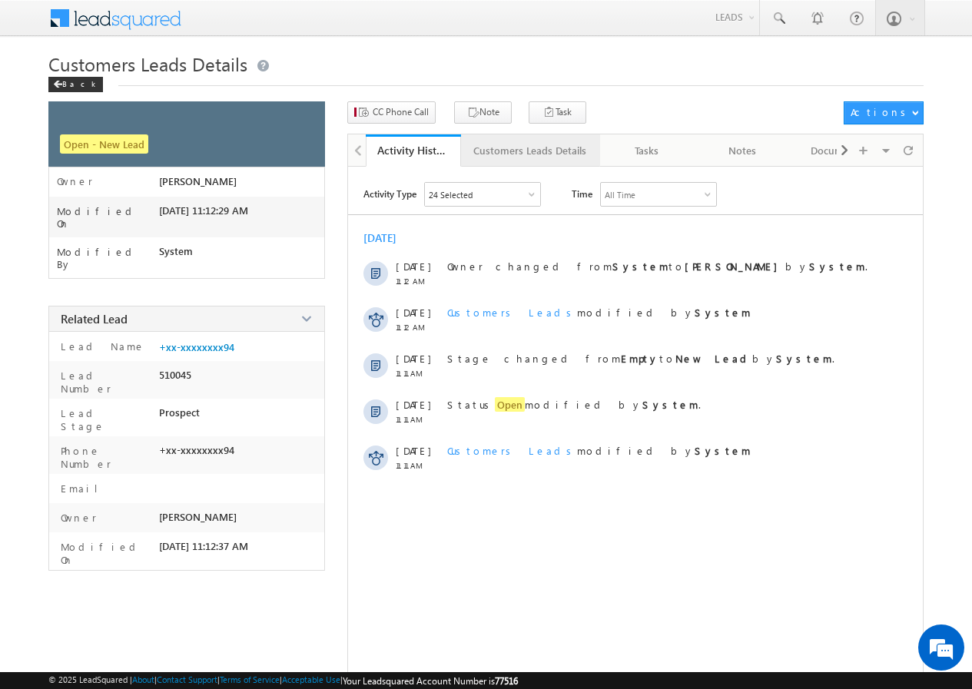
click at [499, 151] on div "Customers Leads Details" at bounding box center [529, 150] width 113 height 18
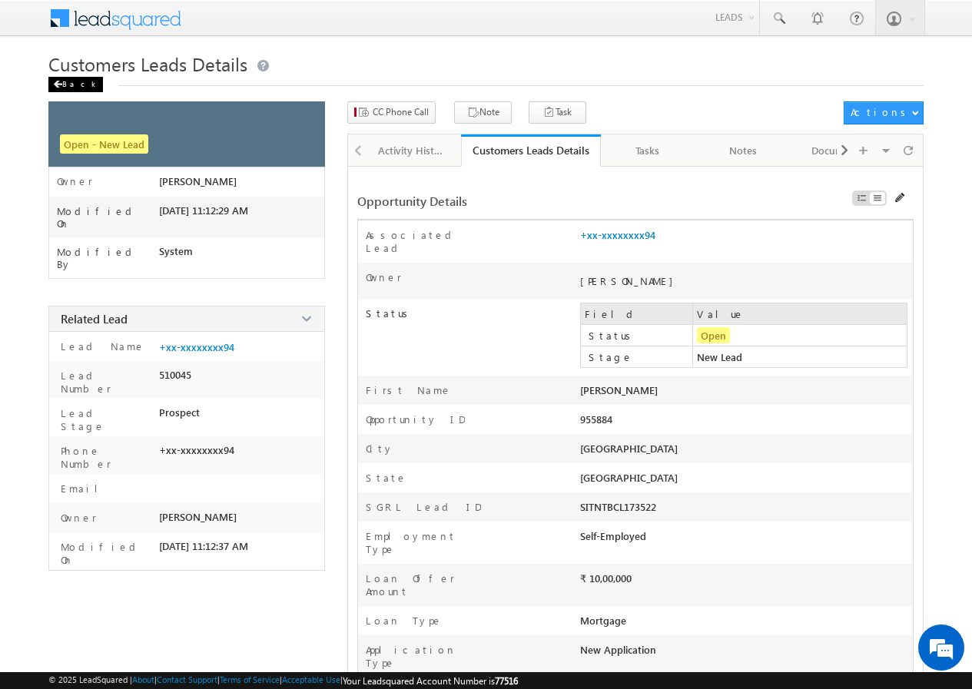
click at [71, 88] on div "Back" at bounding box center [75, 84] width 55 height 15
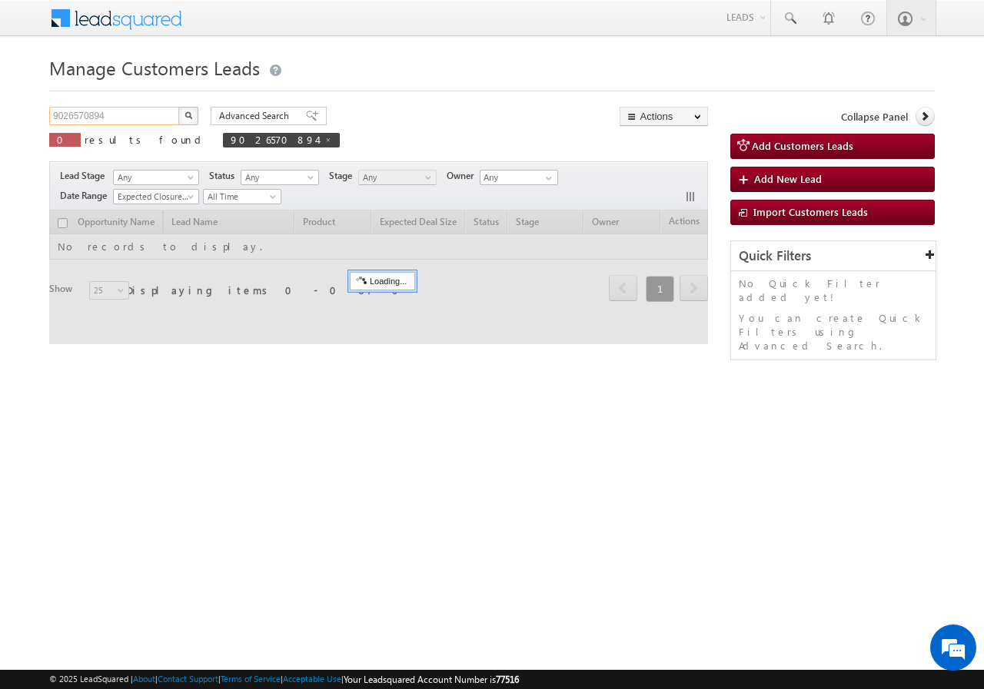
click at [118, 116] on input "9026570894" at bounding box center [114, 116] width 131 height 18
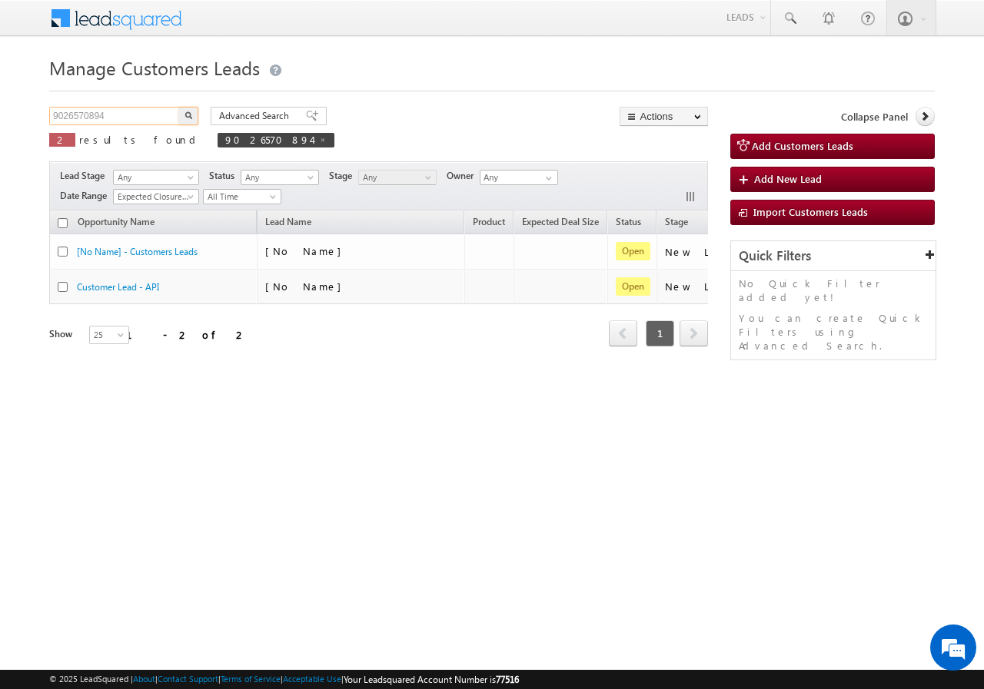
paste input "72602"
click at [185, 113] on img "button" at bounding box center [188, 115] width 8 height 8
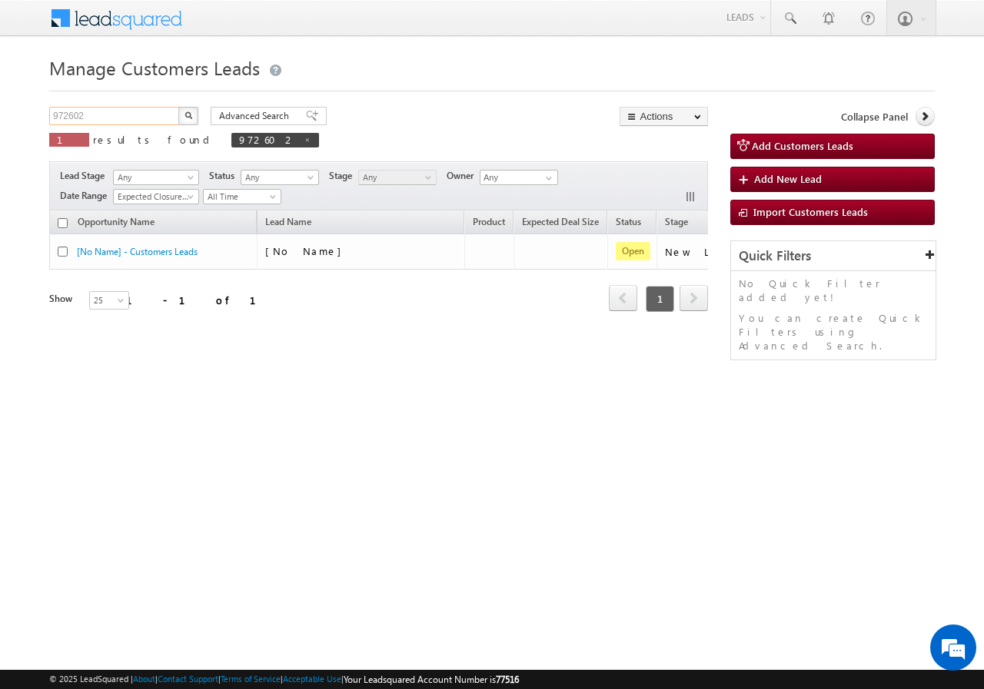
click at [133, 110] on input "972602" at bounding box center [114, 116] width 131 height 18
paste input "7411143"
type input "9727411143"
click at [184, 115] on button "button" at bounding box center [188, 116] width 20 height 18
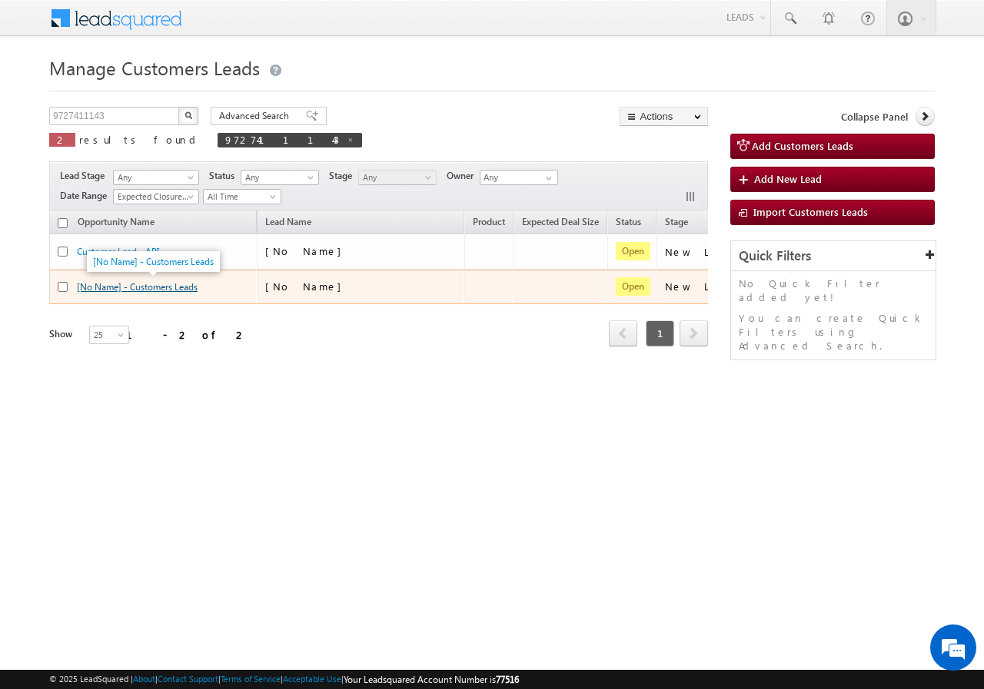
click at [161, 290] on link "[No Name] - Customers Leads" at bounding box center [137, 287] width 121 height 12
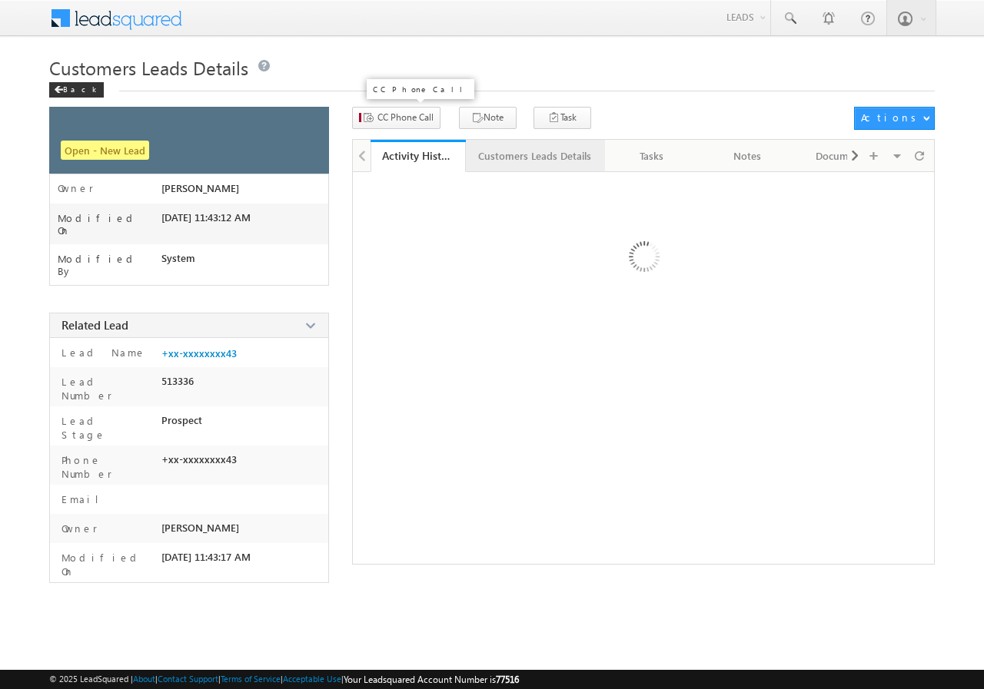
click at [509, 154] on div "Customers Leads Details" at bounding box center [534, 156] width 113 height 18
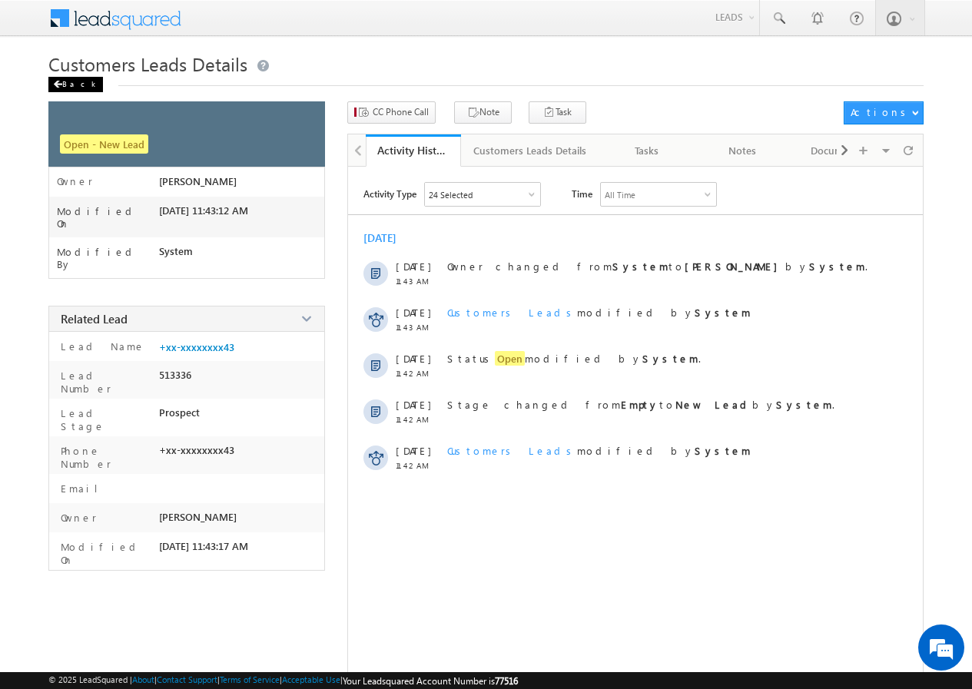
click at [72, 82] on div "Back" at bounding box center [75, 84] width 55 height 15
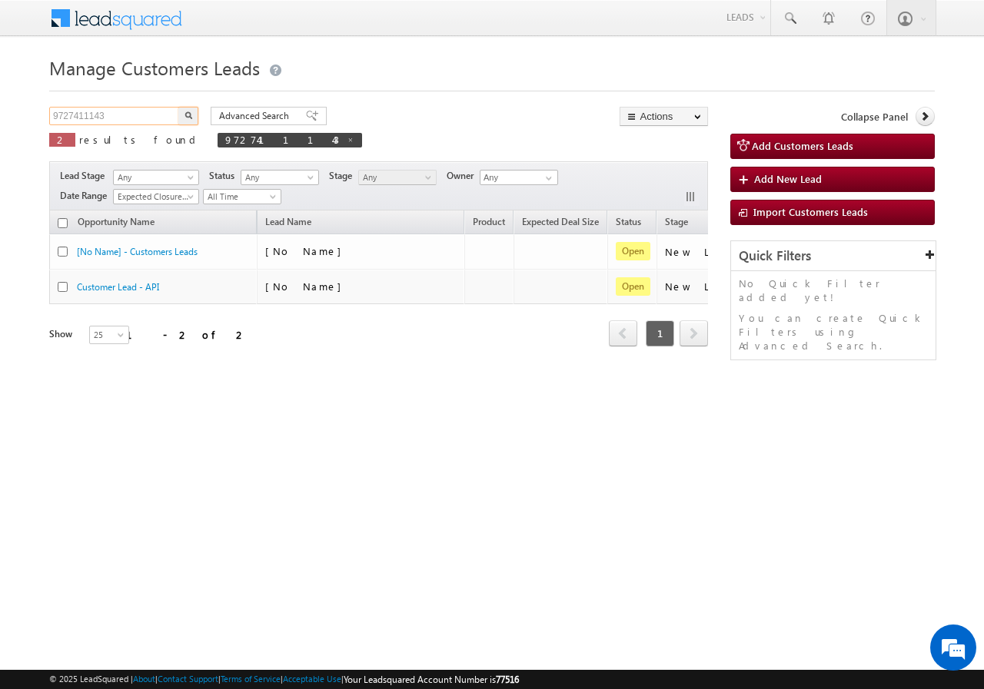
click at [117, 114] on input "9727411143" at bounding box center [114, 116] width 131 height 18
click at [118, 113] on input "9727411143" at bounding box center [114, 116] width 131 height 18
paste input "7351294722"
type input "7351294722"
click at [184, 113] on button "button" at bounding box center [188, 116] width 20 height 18
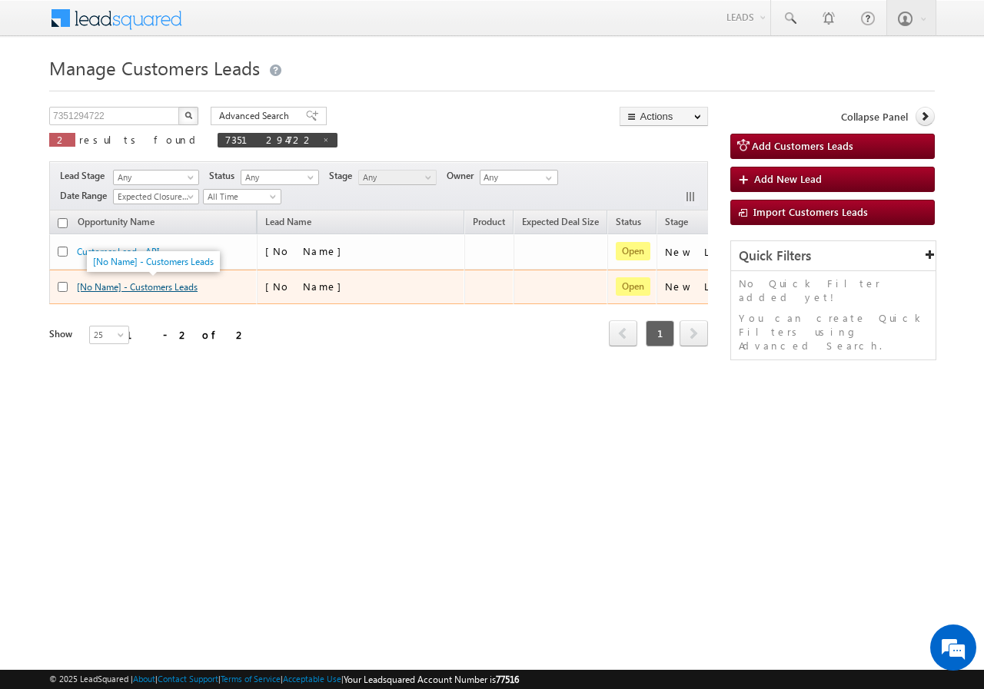
click at [171, 287] on link "[No Name] - Customers Leads" at bounding box center [137, 287] width 121 height 12
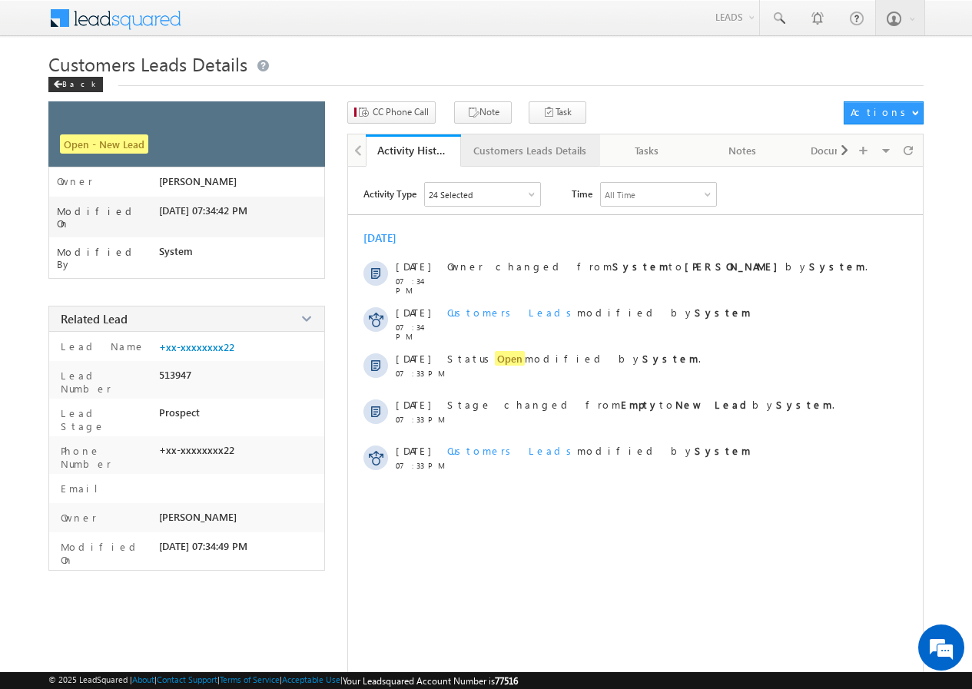
click at [500, 151] on div "Customers Leads Details" at bounding box center [529, 150] width 113 height 18
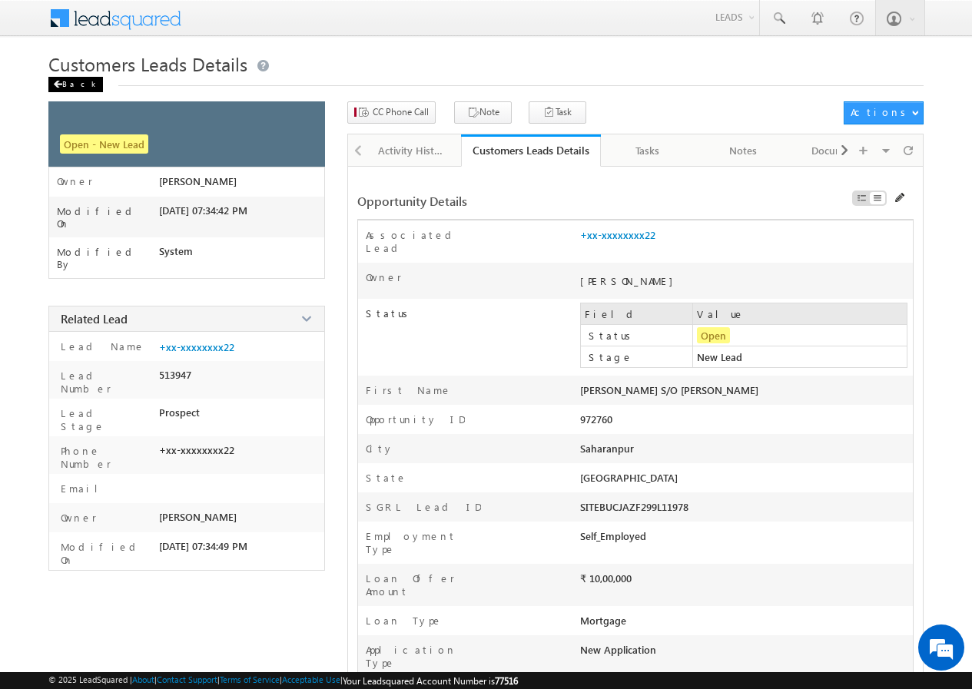
click at [75, 85] on div "Back" at bounding box center [75, 84] width 55 height 15
click at [60, 82] on span at bounding box center [57, 85] width 9 height 8
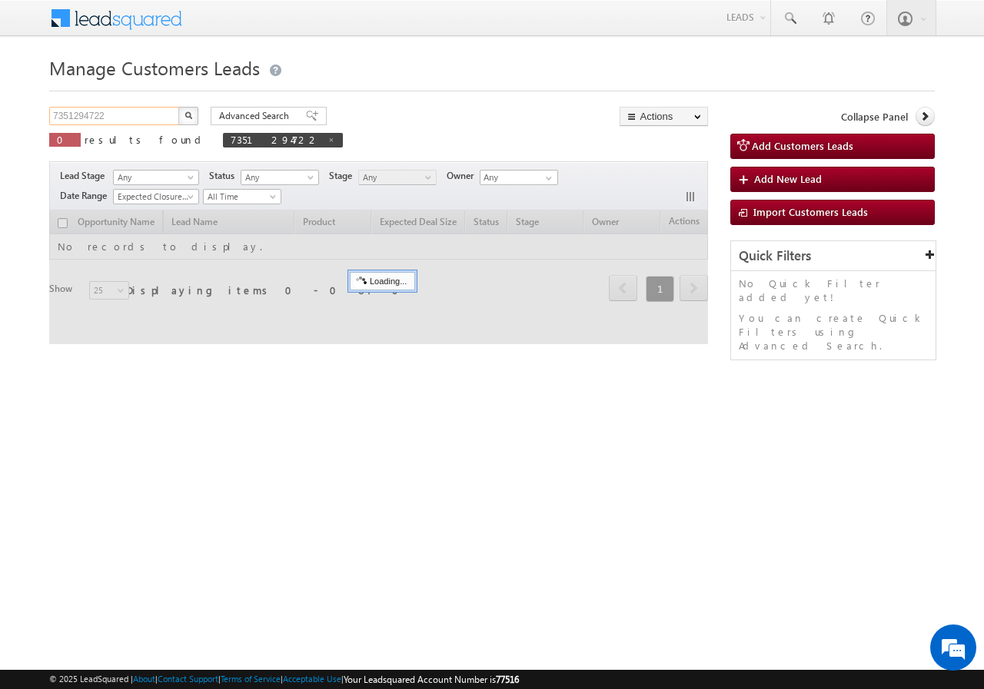
click at [138, 112] on input "7351294722" at bounding box center [114, 116] width 131 height 18
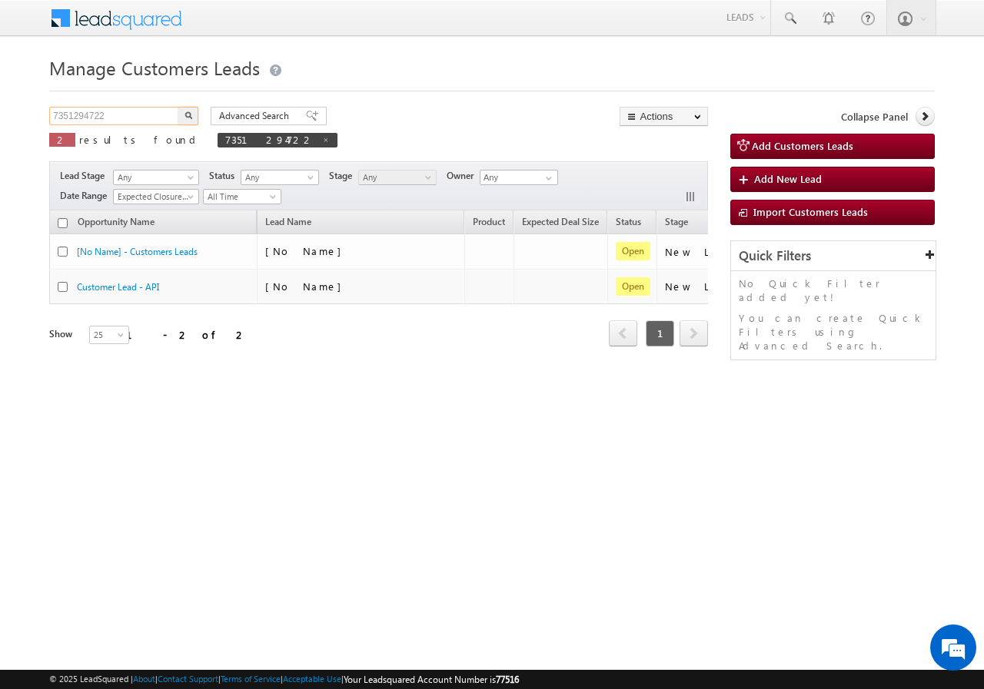
click at [138, 112] on input "7351294722" at bounding box center [114, 116] width 131 height 18
paste input "9821205320"
type input "9821205320"
click at [183, 119] on button "button" at bounding box center [188, 116] width 20 height 18
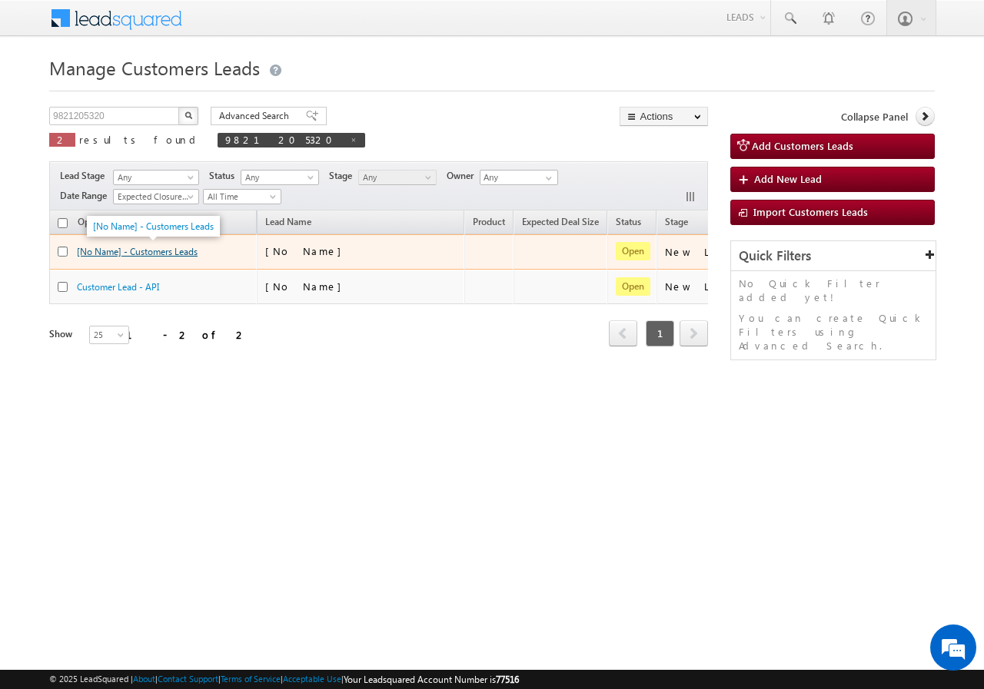
click at [151, 252] on link "[No Name] - Customers Leads" at bounding box center [137, 252] width 121 height 12
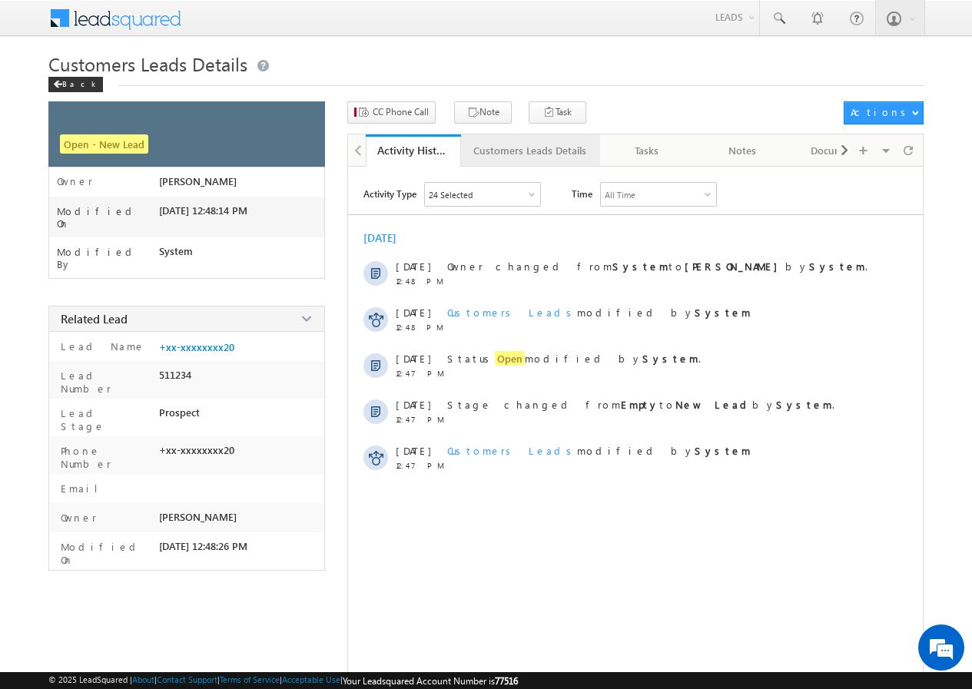
click at [533, 155] on div "Customers Leads Details" at bounding box center [529, 150] width 113 height 18
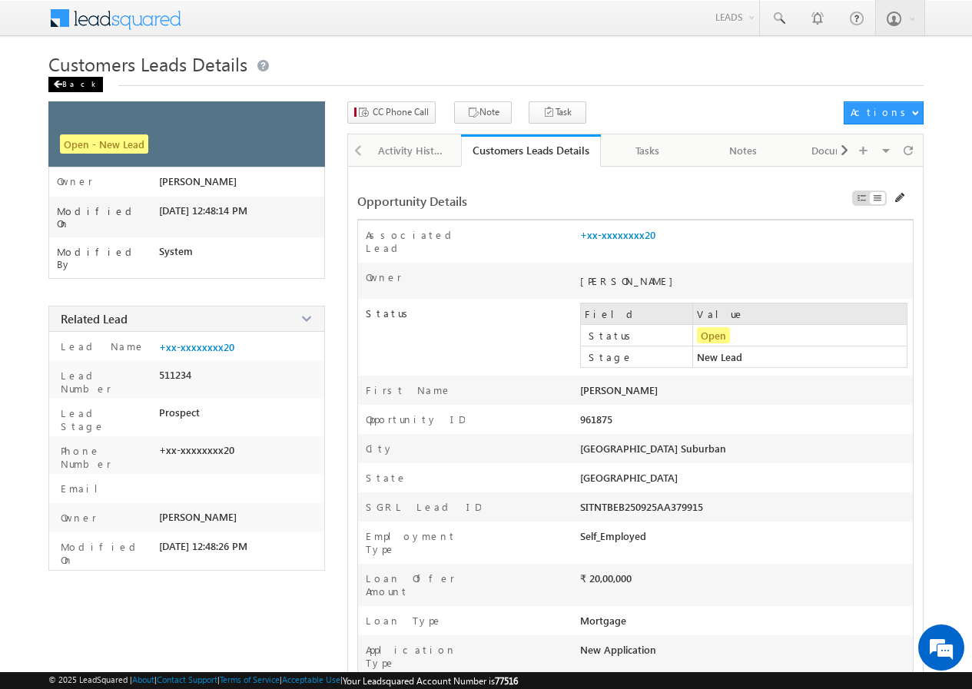
click at [63, 86] on div "Back" at bounding box center [75, 84] width 55 height 15
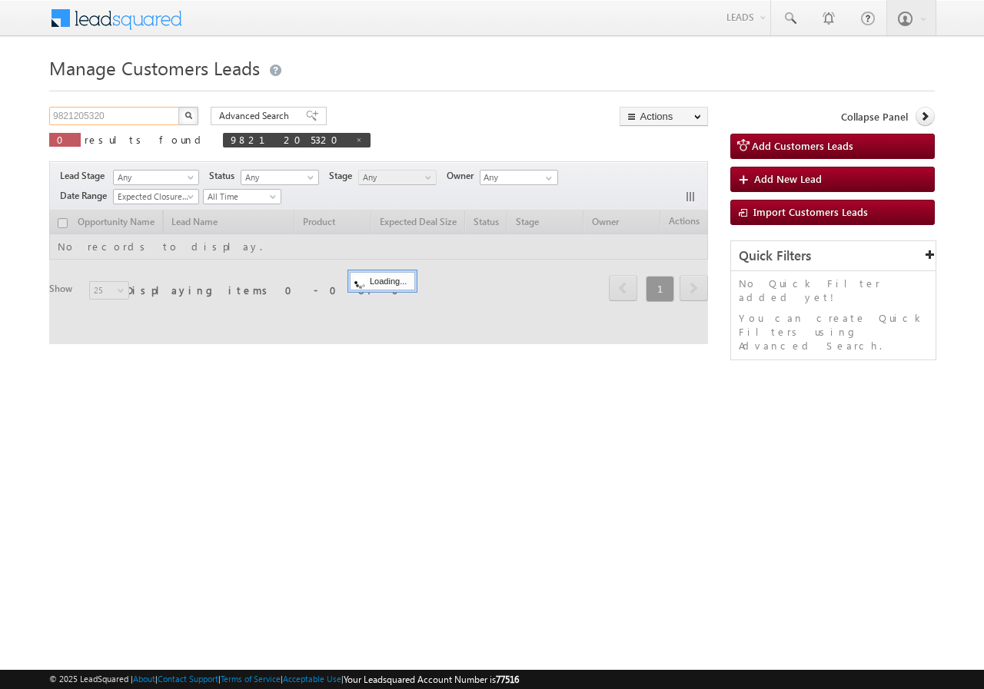
click at [148, 124] on input "9821205320" at bounding box center [114, 116] width 131 height 18
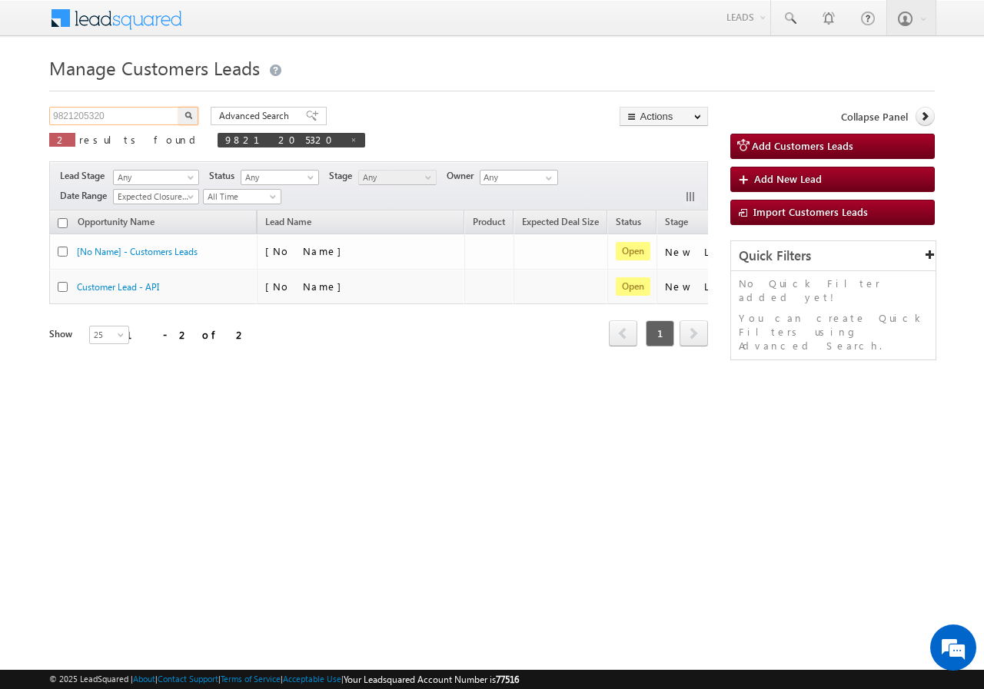
paste input "2506429"
type input "9822506429"
click at [185, 114] on img "button" at bounding box center [188, 115] width 8 height 8
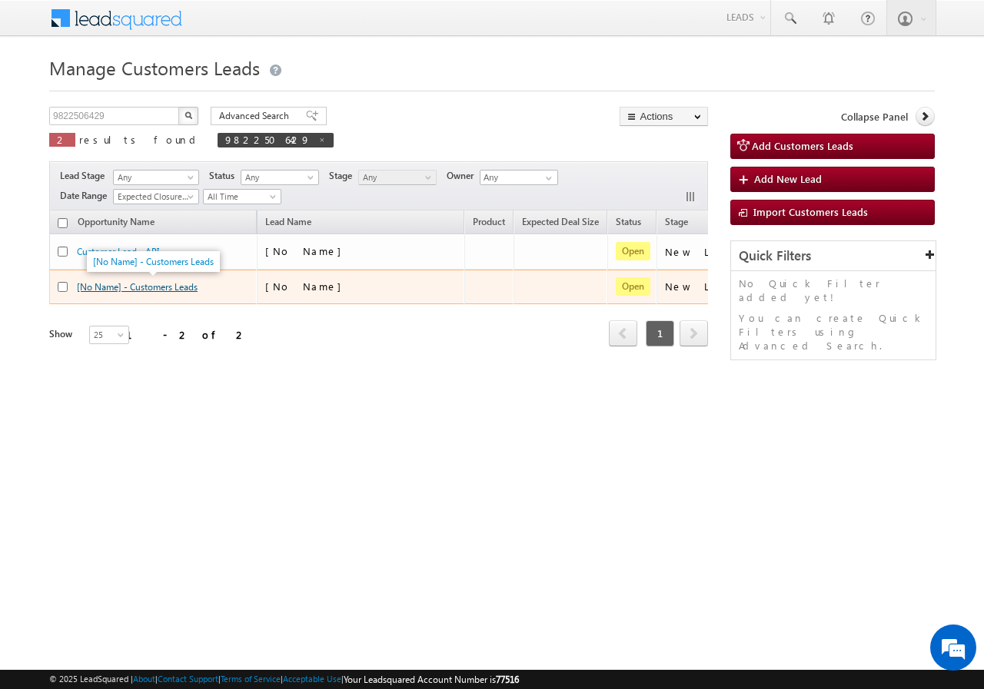
click at [144, 283] on link "[No Name] - Customers Leads" at bounding box center [137, 287] width 121 height 12
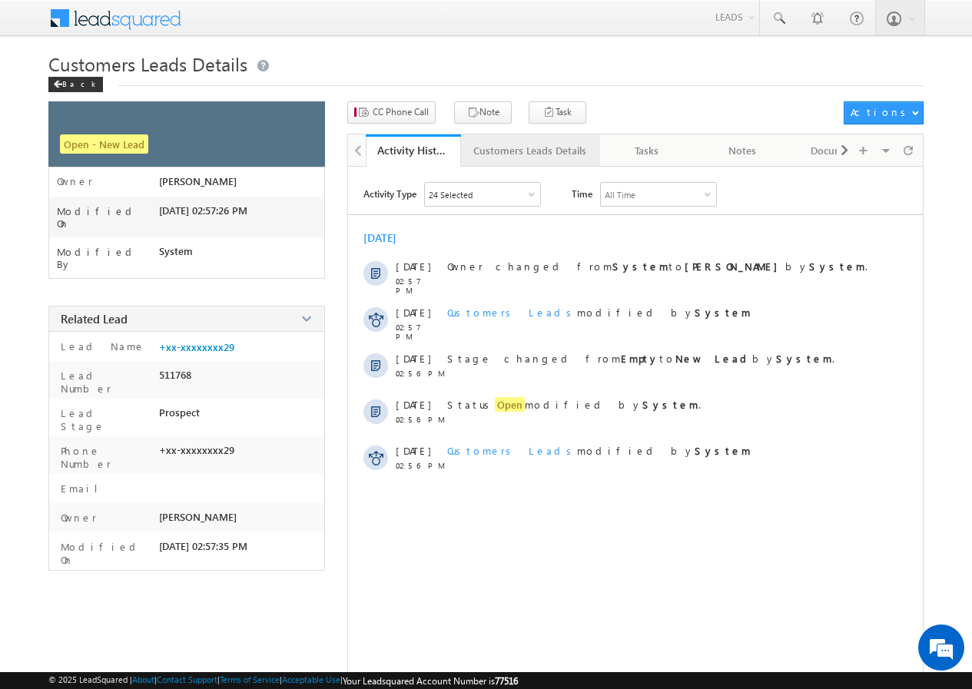
click at [526, 161] on link "Customers Leads Details" at bounding box center [530, 150] width 139 height 32
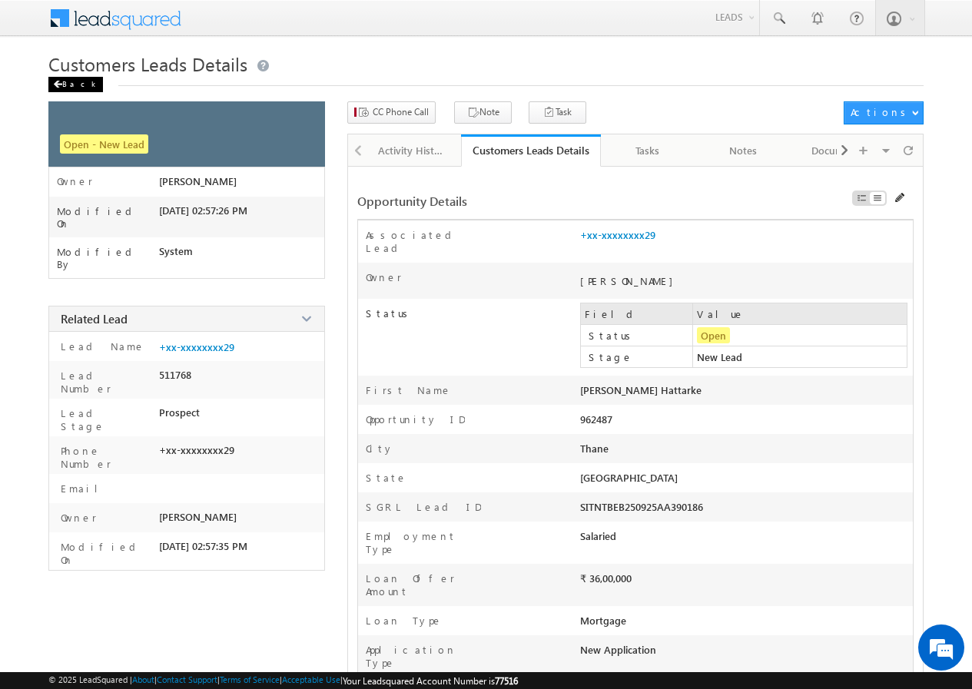
click at [78, 82] on div "Back" at bounding box center [75, 84] width 55 height 15
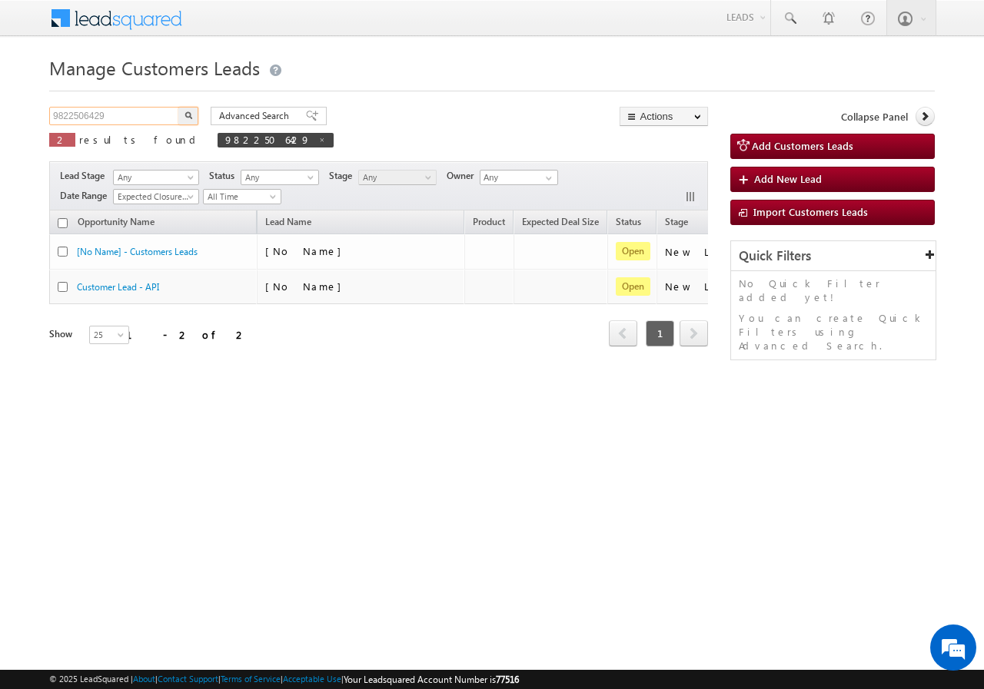
click at [141, 108] on input "9822506429" at bounding box center [114, 116] width 131 height 18
click at [139, 114] on input "9822506429" at bounding box center [114, 116] width 131 height 18
paste input "8770125374"
type input "8770125374"
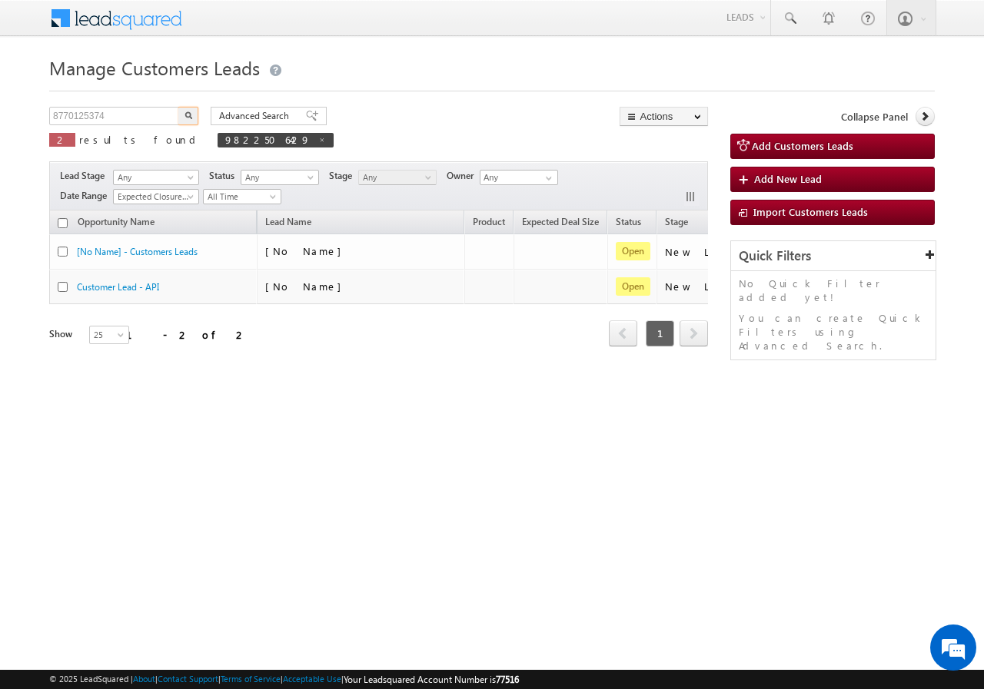
click at [189, 118] on img "button" at bounding box center [188, 115] width 8 height 8
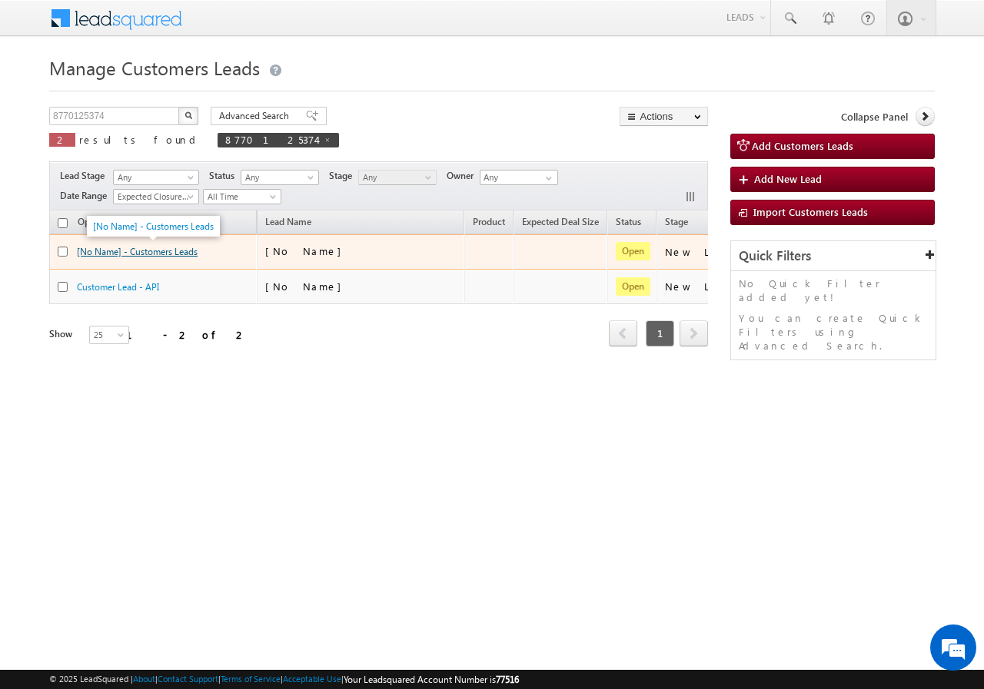
click at [155, 252] on link "[No Name] - Customers Leads" at bounding box center [137, 252] width 121 height 12
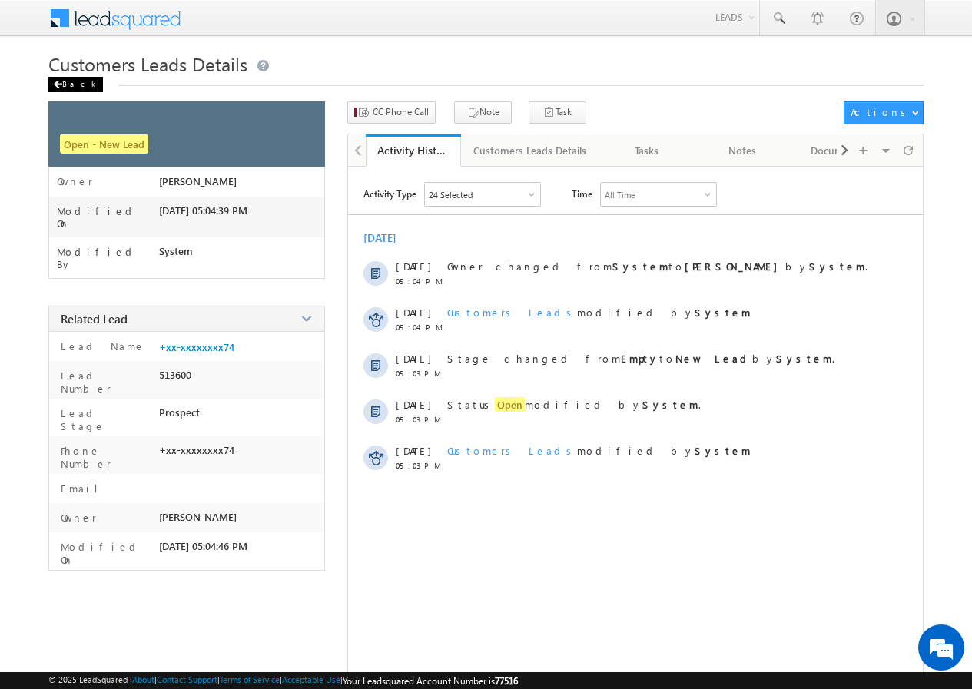
click at [78, 91] on div "Back" at bounding box center [75, 84] width 55 height 15
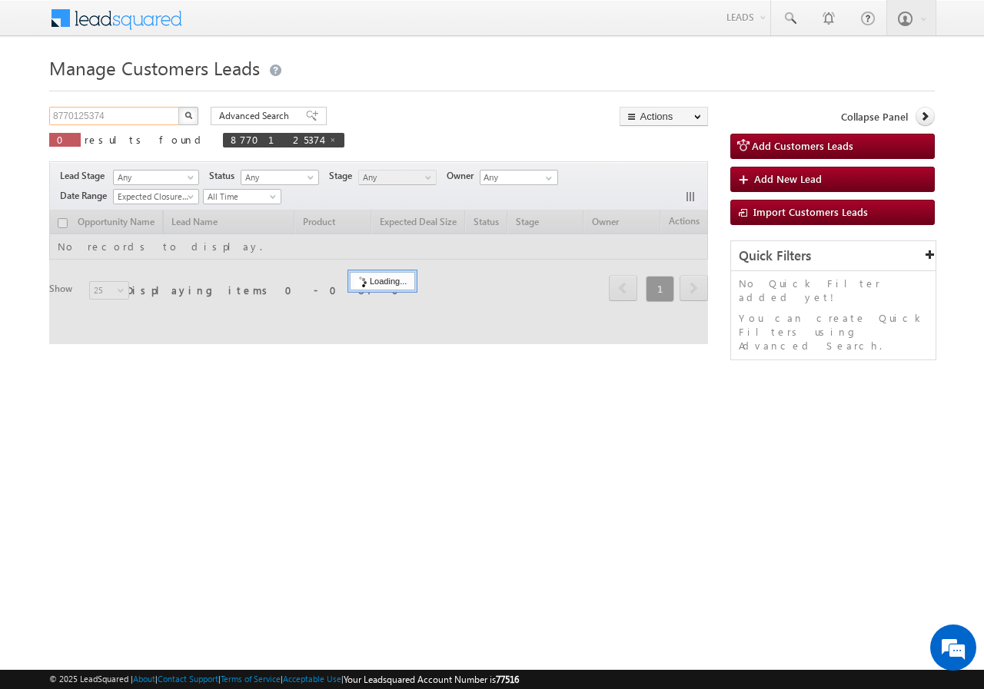
click at [128, 115] on input "8770125374" at bounding box center [114, 116] width 131 height 18
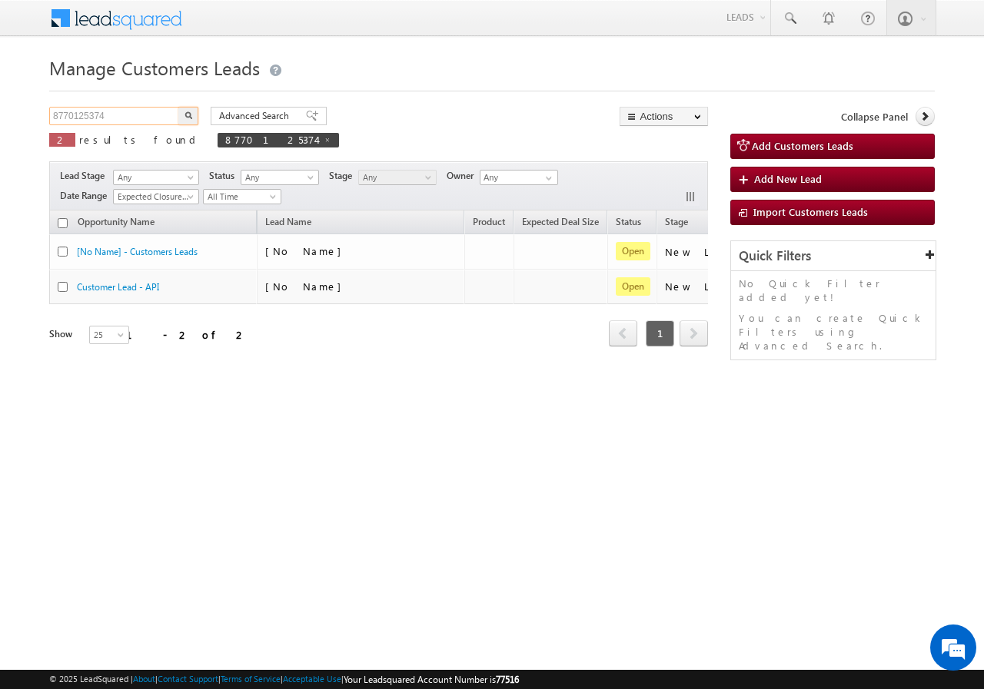
click at [128, 115] on input "8770125374" at bounding box center [114, 116] width 131 height 18
paste input "7838834309"
type input "7838834309"
click at [184, 116] on img "button" at bounding box center [188, 115] width 8 height 8
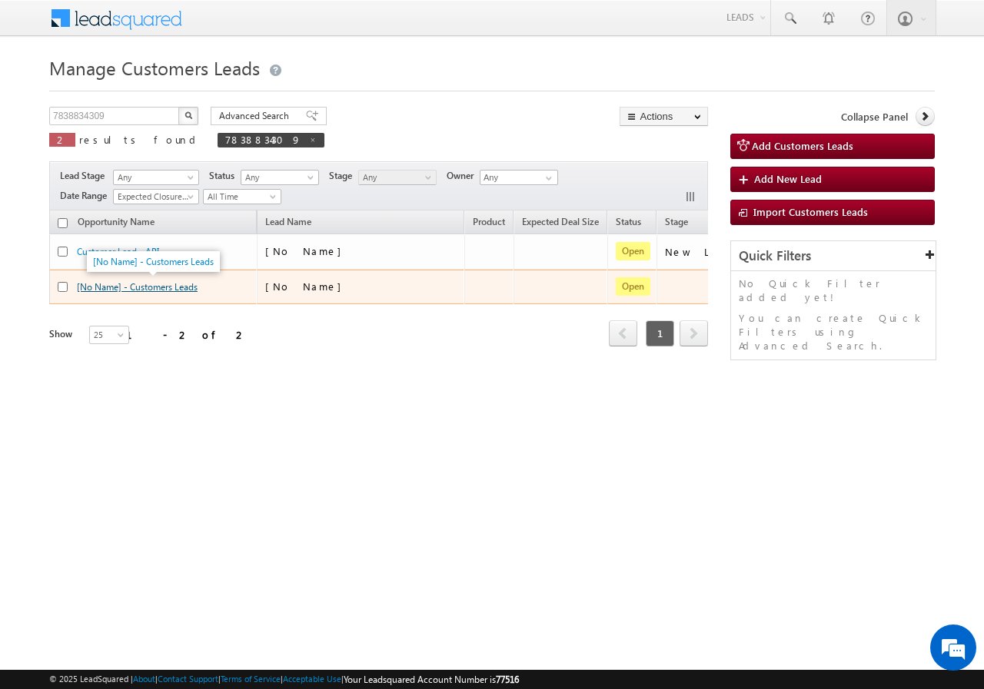
click at [158, 287] on link "[No Name] - Customers Leads" at bounding box center [137, 287] width 121 height 12
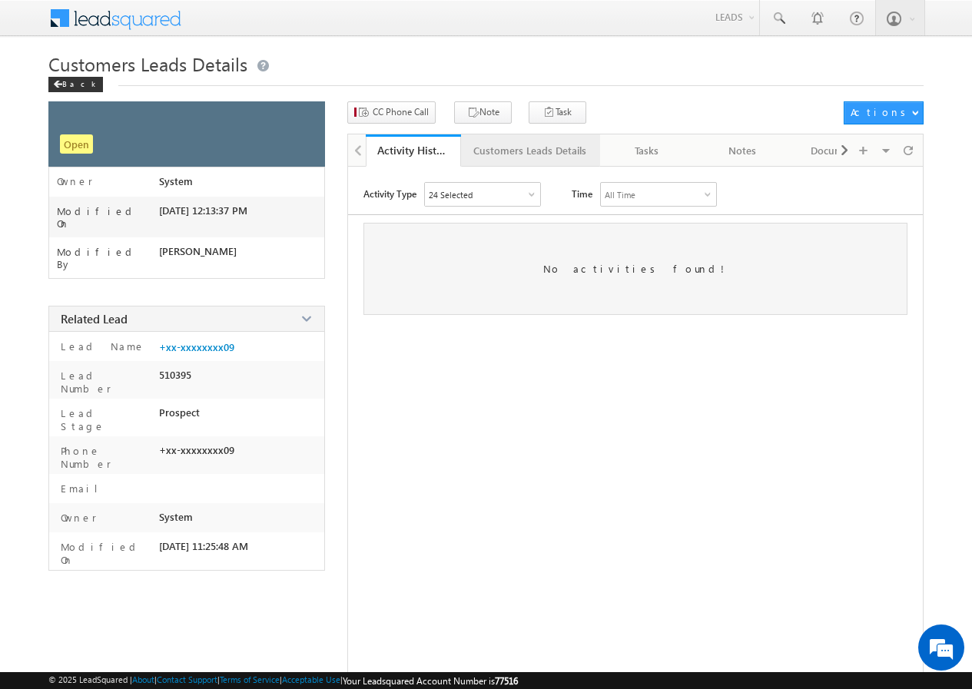
click at [514, 154] on div "Customers Leads Details" at bounding box center [529, 150] width 113 height 18
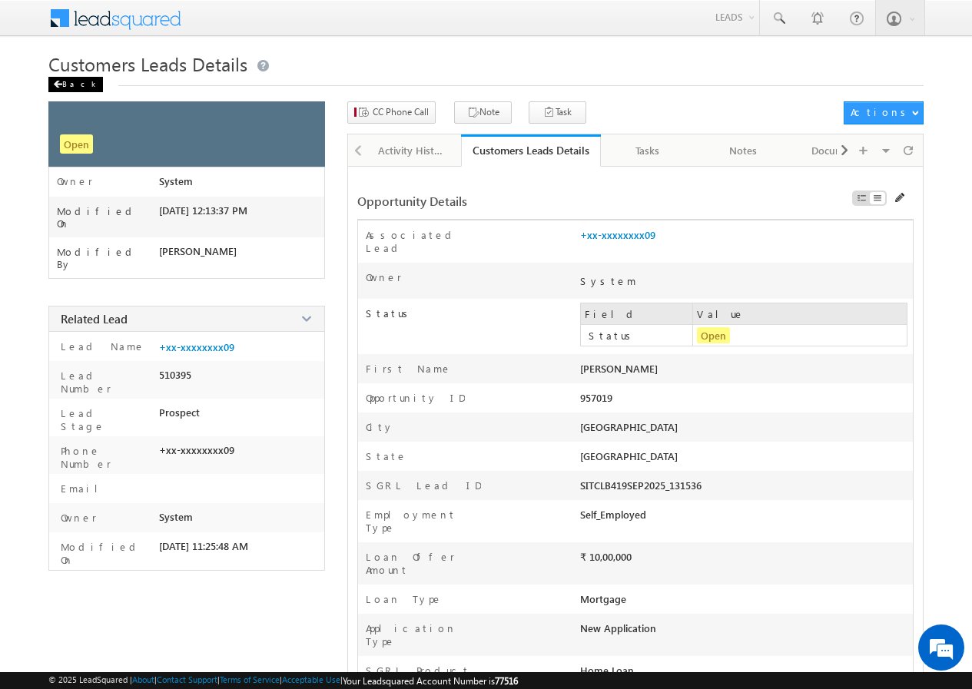
click at [62, 84] on div "Back" at bounding box center [75, 84] width 55 height 15
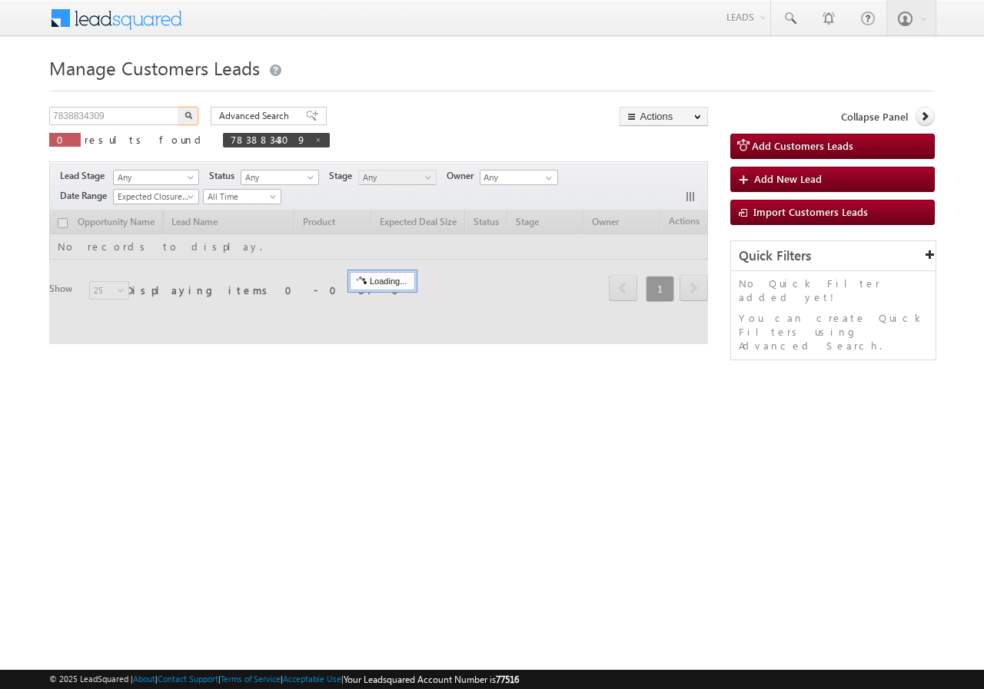
click at [154, 120] on input "7838834309" at bounding box center [114, 116] width 131 height 18
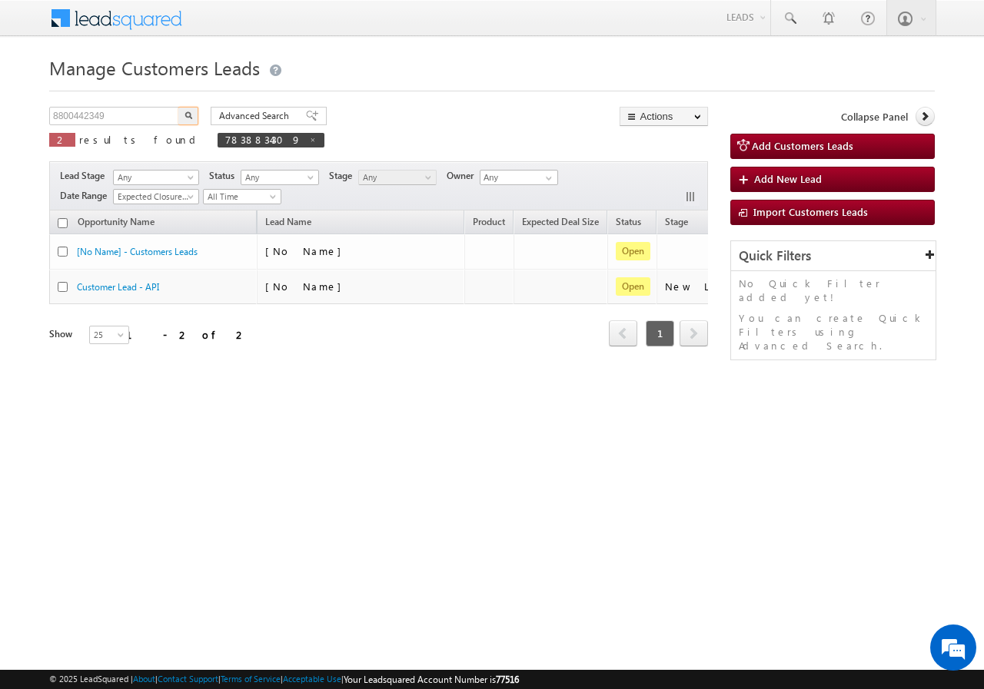
type input "8800442349"
click at [181, 118] on button "button" at bounding box center [188, 116] width 20 height 18
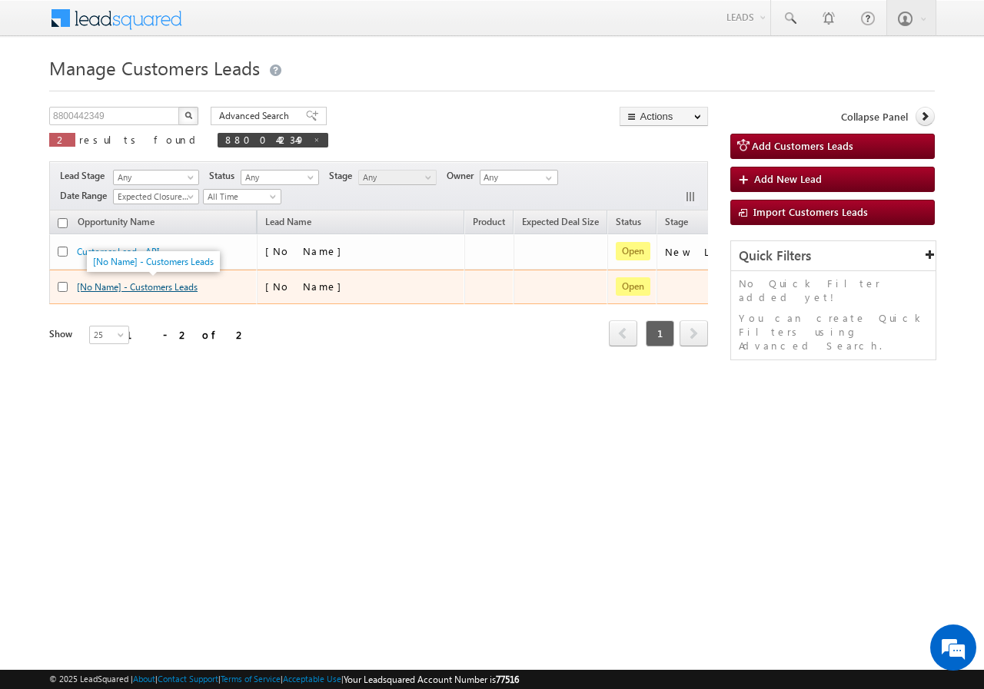
click at [155, 284] on link "[No Name] - Customers Leads" at bounding box center [137, 287] width 121 height 12
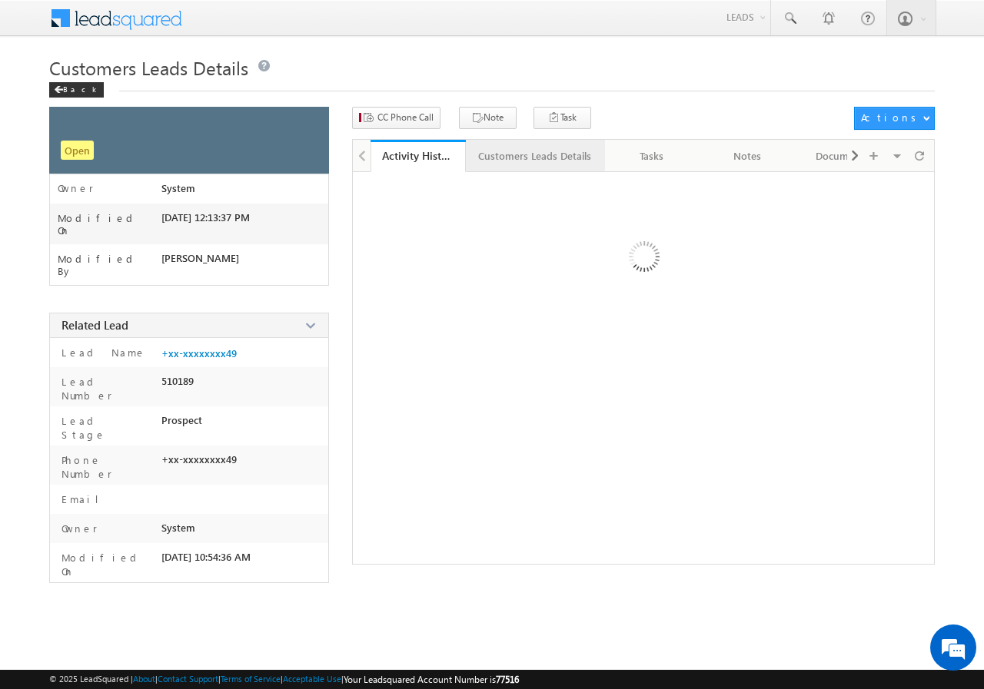
click at [511, 154] on div "Customers Leads Details" at bounding box center [534, 156] width 113 height 18
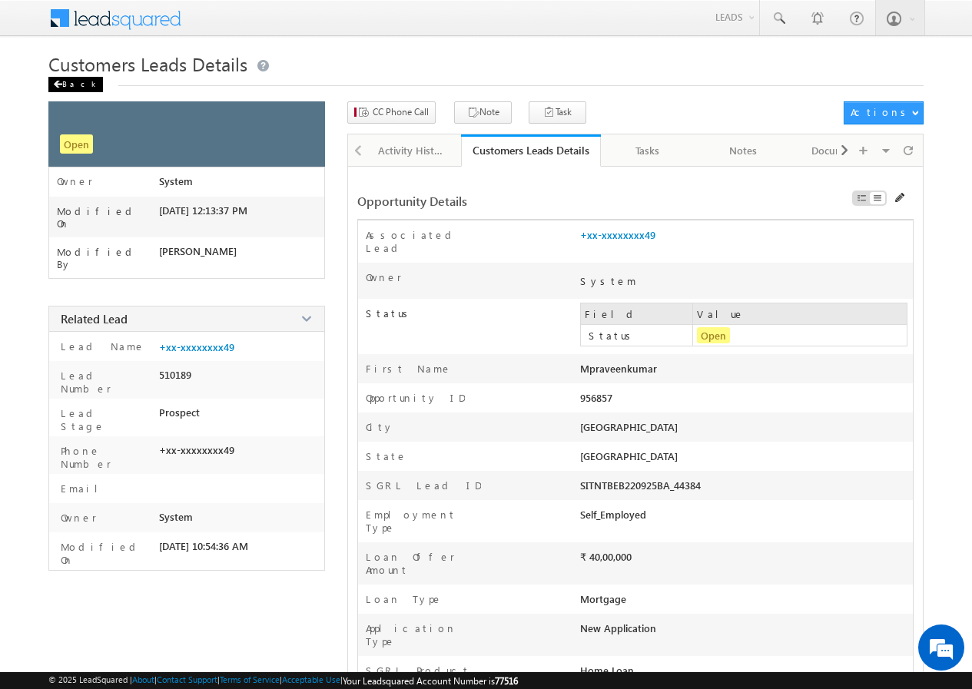
click at [68, 84] on div "Back" at bounding box center [75, 84] width 55 height 15
click at [66, 86] on div "Back" at bounding box center [75, 84] width 55 height 15
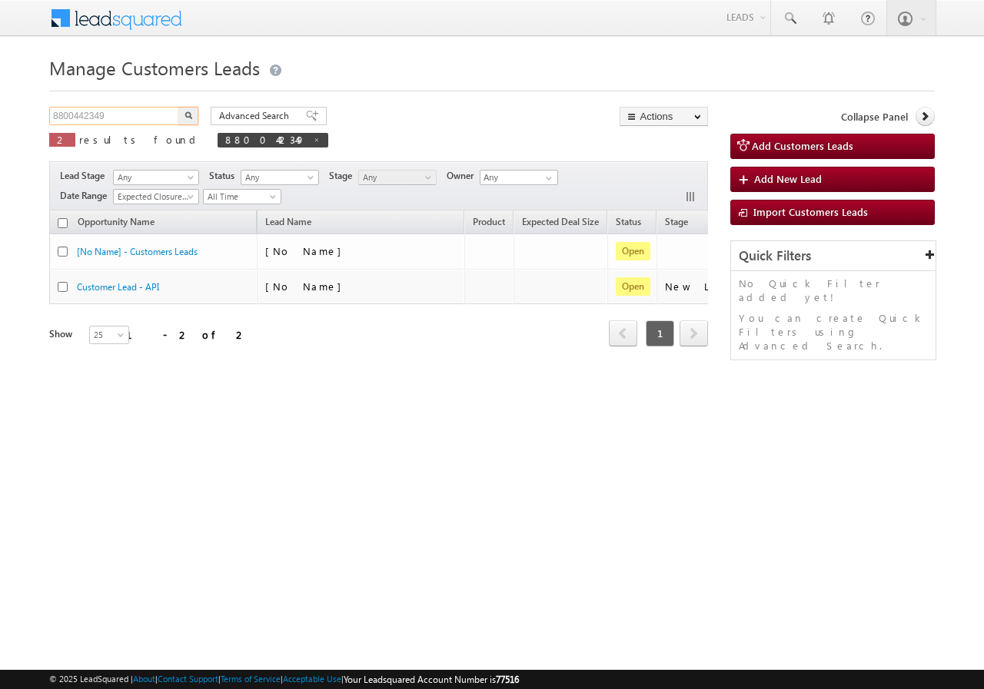
click at [128, 111] on input "8800442349" at bounding box center [114, 116] width 131 height 18
paste input "9210088042"
type input "9210088042"
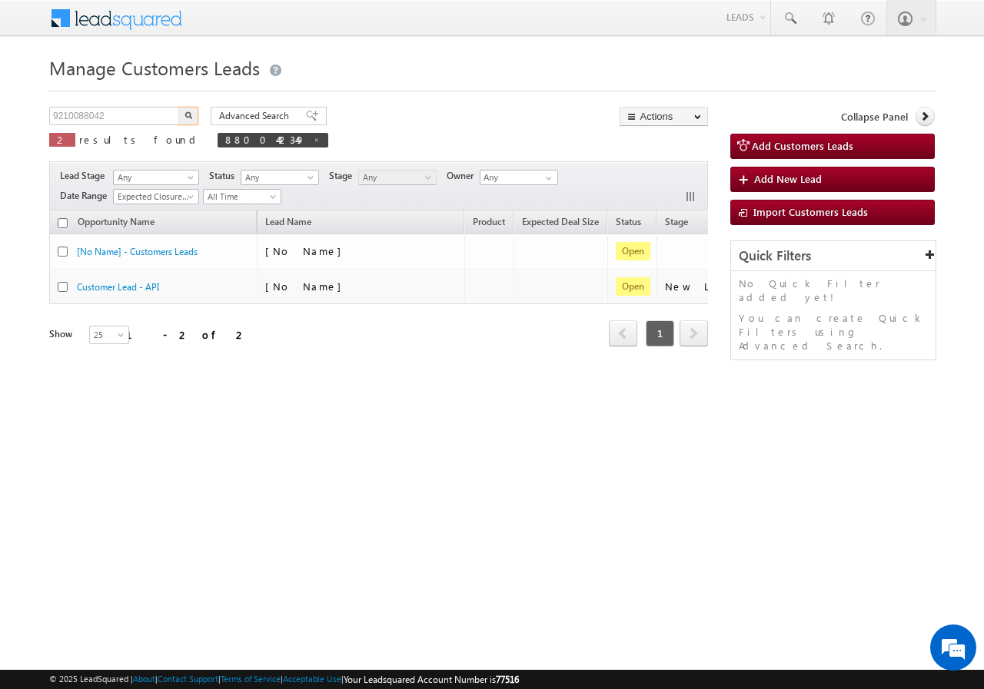
click at [193, 113] on button "button" at bounding box center [188, 116] width 20 height 18
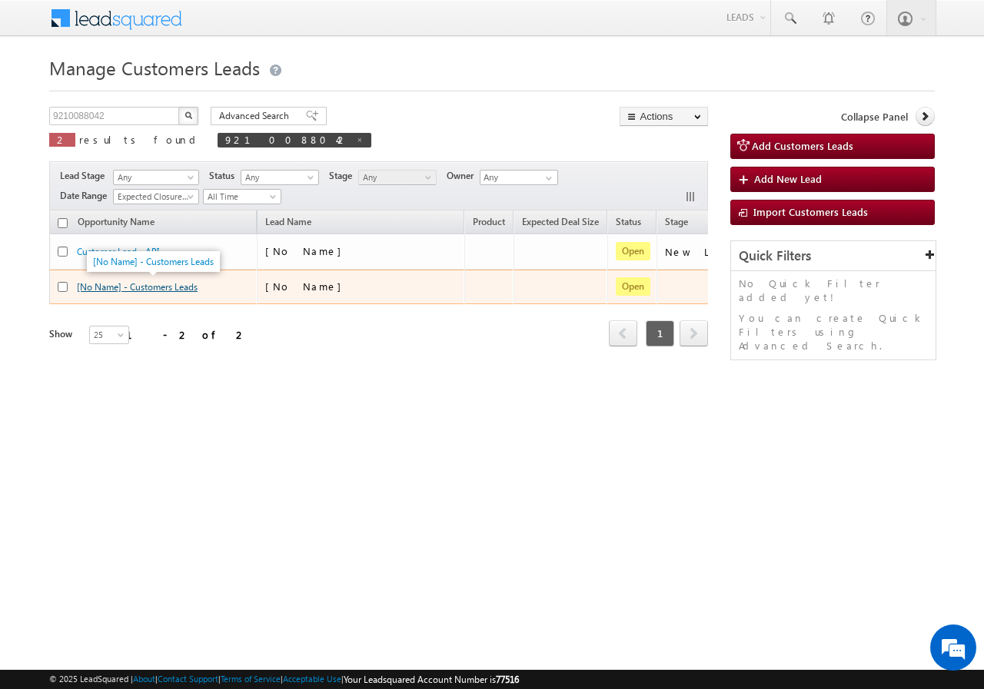
click at [144, 287] on link "[No Name] - Customers Leads" at bounding box center [137, 287] width 121 height 12
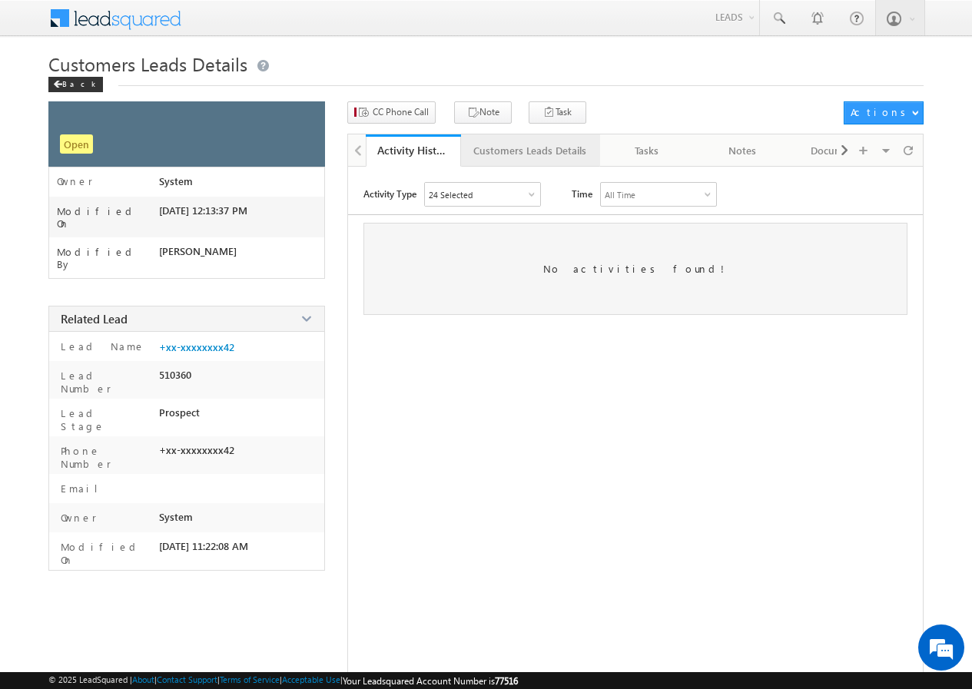
click at [513, 148] on div "Customers Leads Details" at bounding box center [529, 150] width 113 height 18
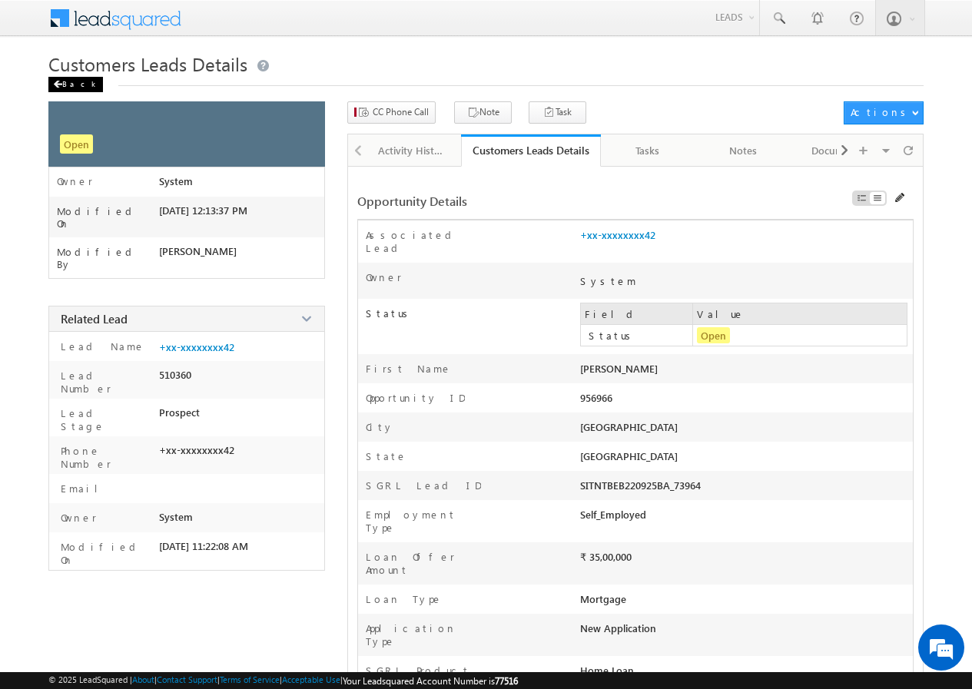
click at [71, 81] on div "Back" at bounding box center [75, 84] width 55 height 15
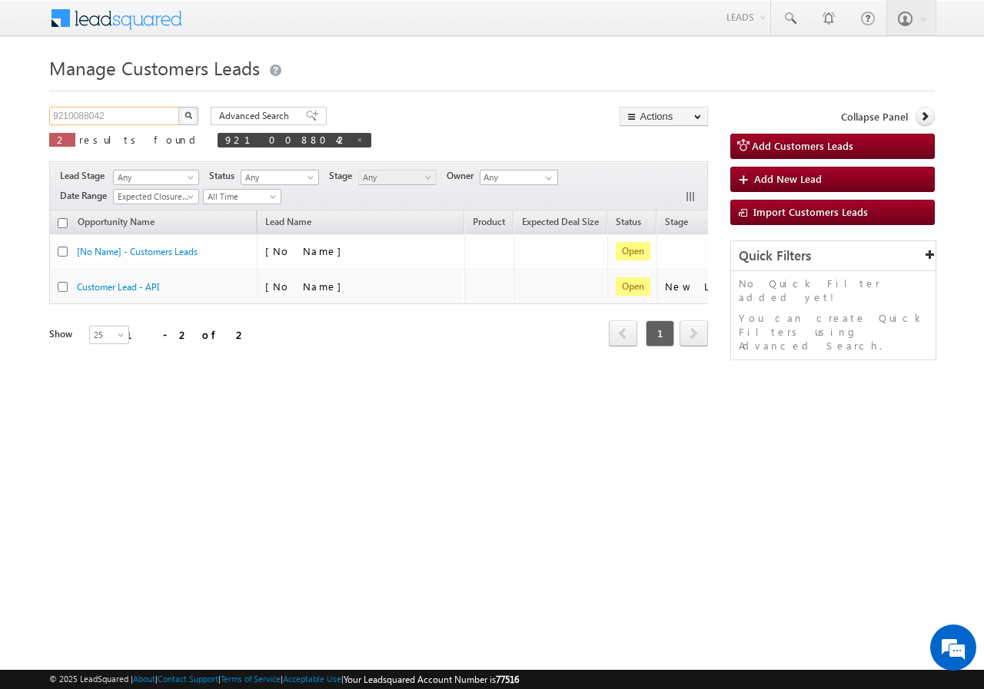
click at [78, 116] on input "9210088042" at bounding box center [114, 116] width 131 height 18
click at [131, 113] on input "9210088042" at bounding box center [114, 116] width 131 height 18
click at [131, 114] on input "9210088042" at bounding box center [114, 116] width 131 height 18
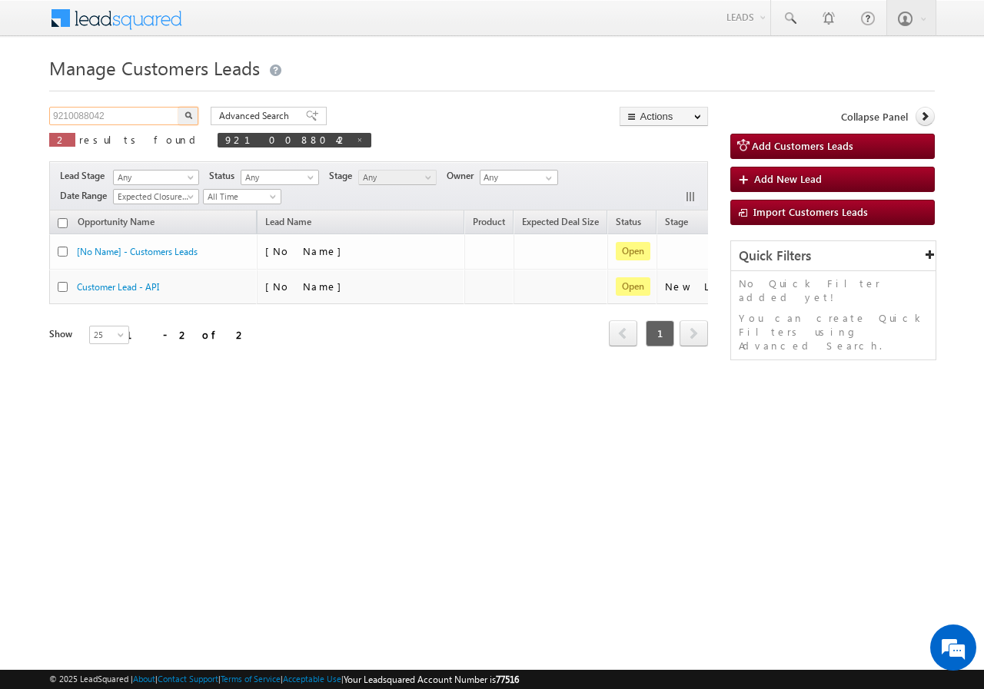
paste input "7898187114"
type input "7898187114"
click at [187, 116] on img "button" at bounding box center [188, 115] width 8 height 8
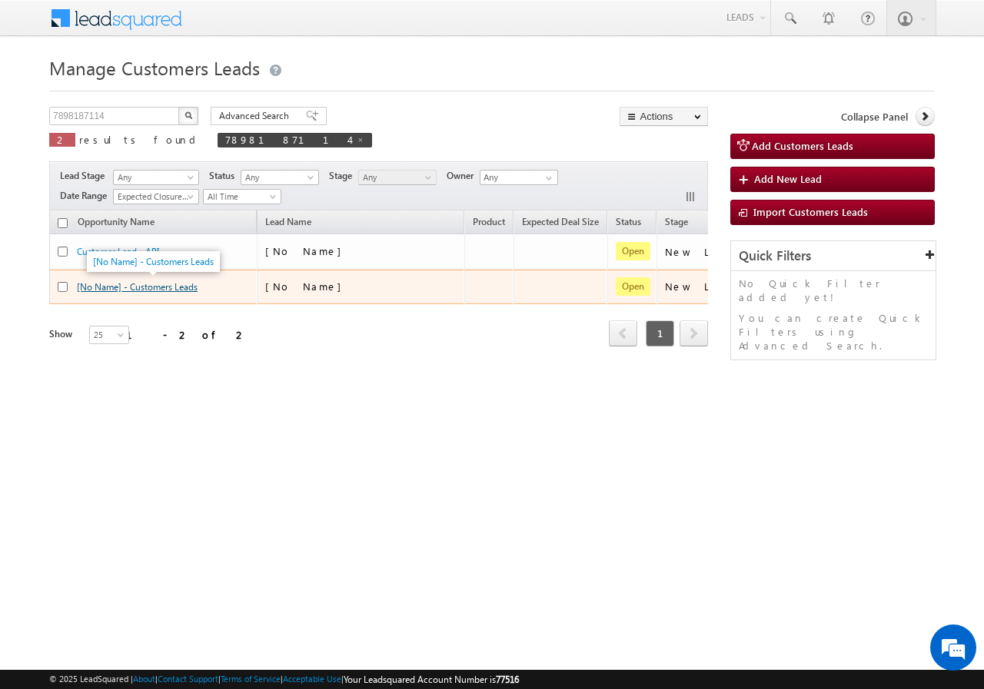
click at [166, 292] on link "[No Name] - Customers Leads" at bounding box center [137, 287] width 121 height 12
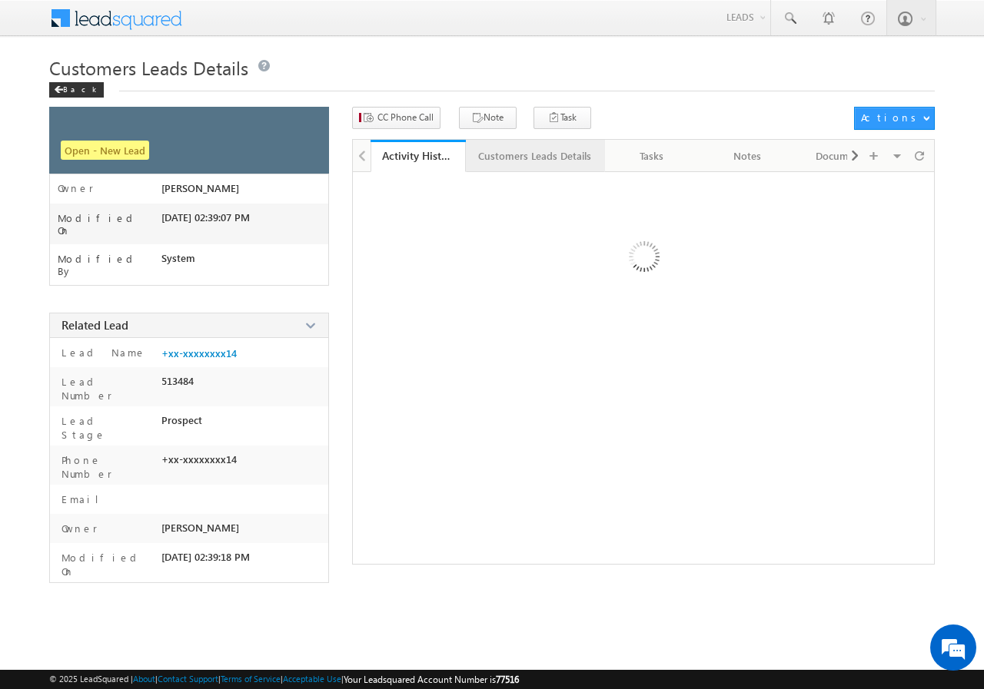
click at [499, 164] on div "Customers Leads Details" at bounding box center [534, 156] width 113 height 18
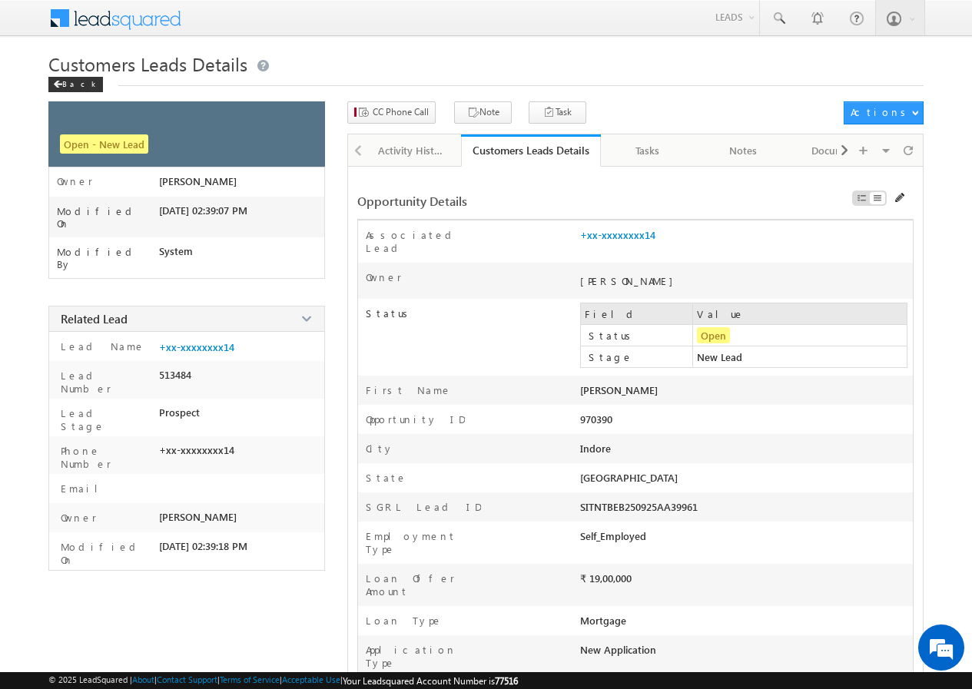
click at [597, 383] on div "Harish Tolani" at bounding box center [680, 394] width 200 height 22
copy div "Harish Tolani Last Name"
click at [64, 81] on div "Back" at bounding box center [75, 84] width 55 height 15
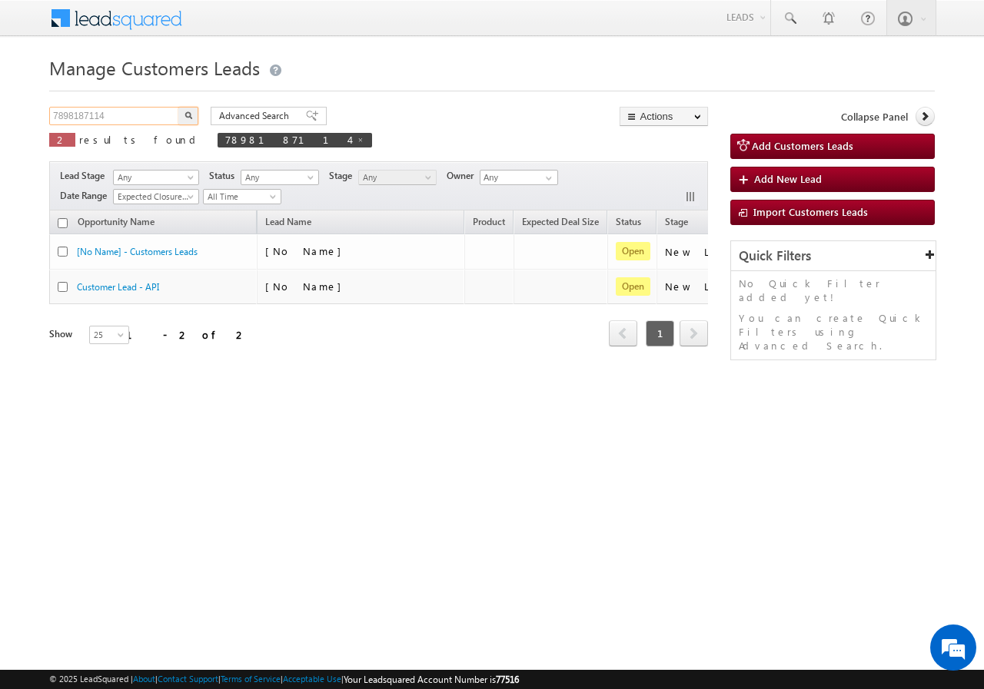
click at [77, 111] on input "7898187114" at bounding box center [114, 116] width 131 height 18
click at [129, 114] on input "7898187114" at bounding box center [114, 116] width 131 height 18
click at [130, 114] on input "7898187114" at bounding box center [114, 116] width 131 height 18
paste input "733955561"
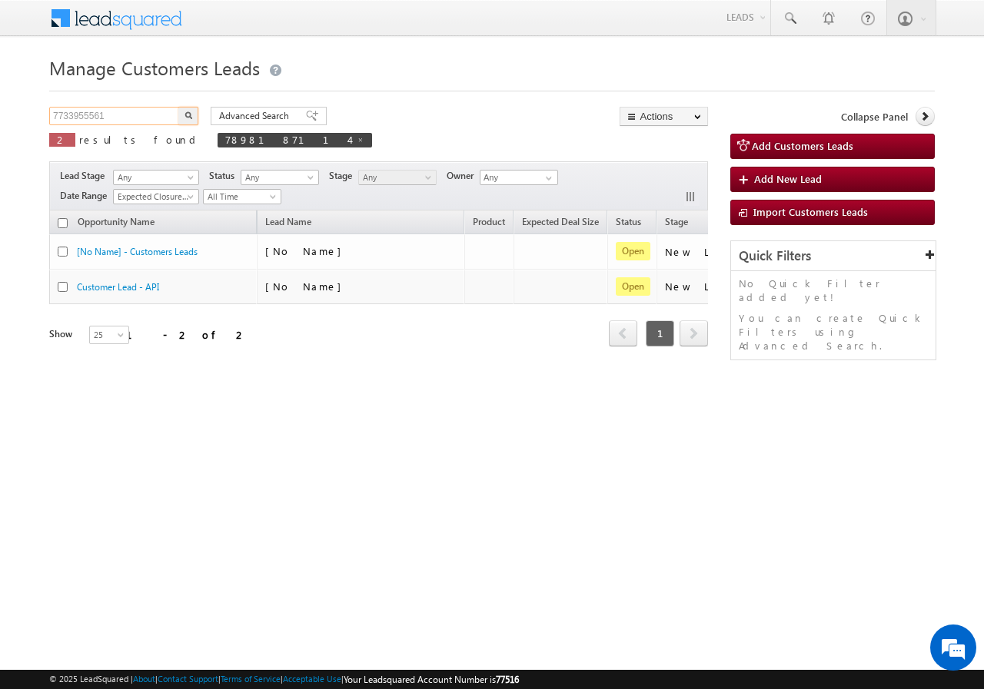
type input "7733955561"
click at [192, 110] on button "button" at bounding box center [188, 116] width 20 height 18
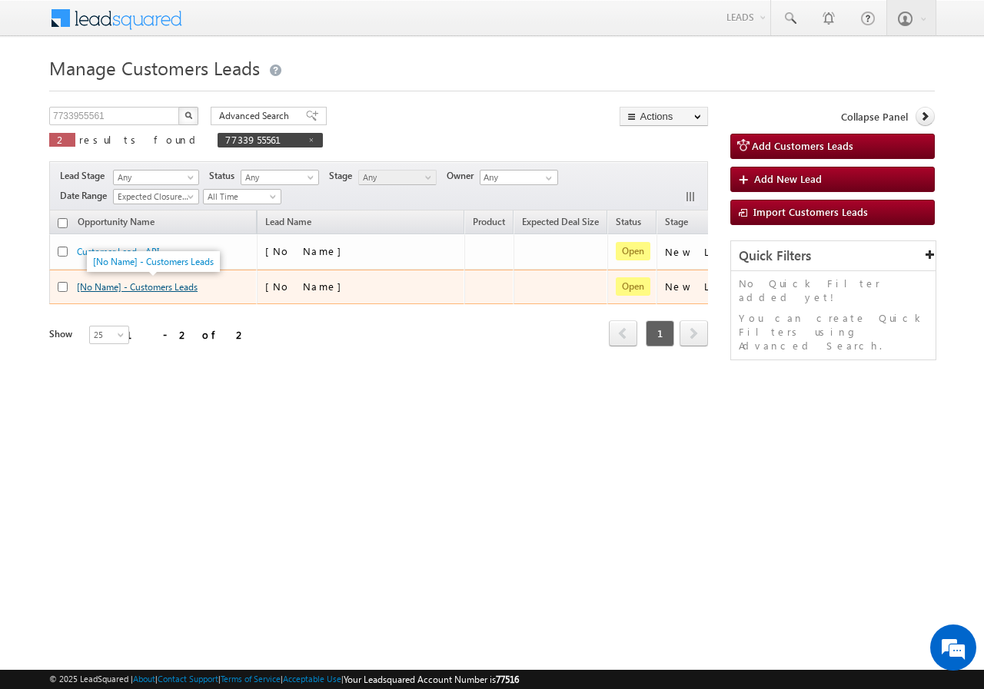
click at [114, 285] on link "[No Name] - Customers Leads" at bounding box center [137, 287] width 121 height 12
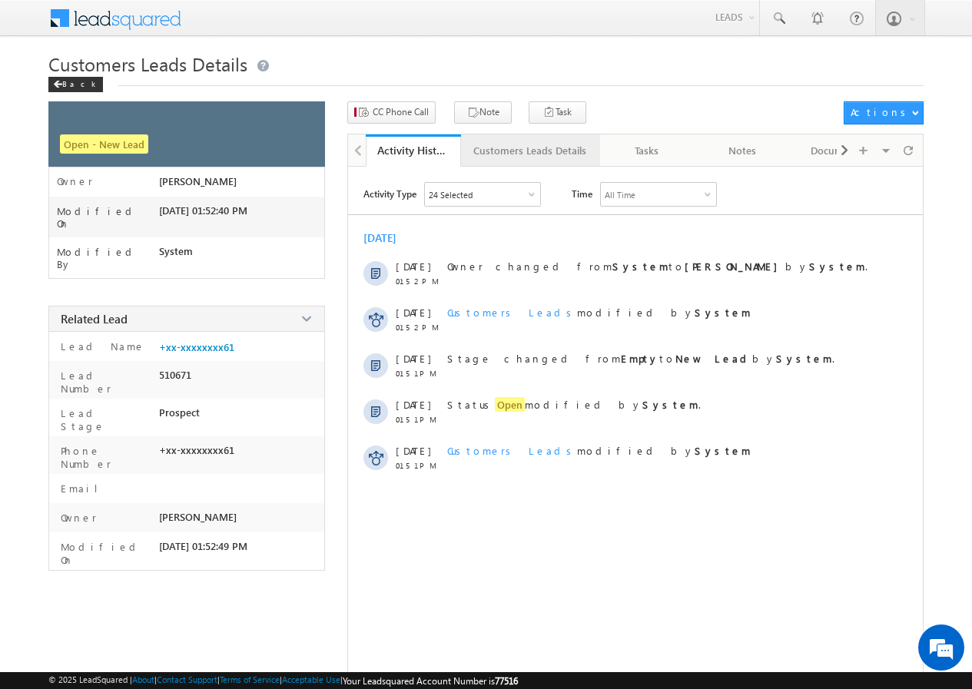
click at [511, 154] on div "Customers Leads Details" at bounding box center [529, 150] width 113 height 18
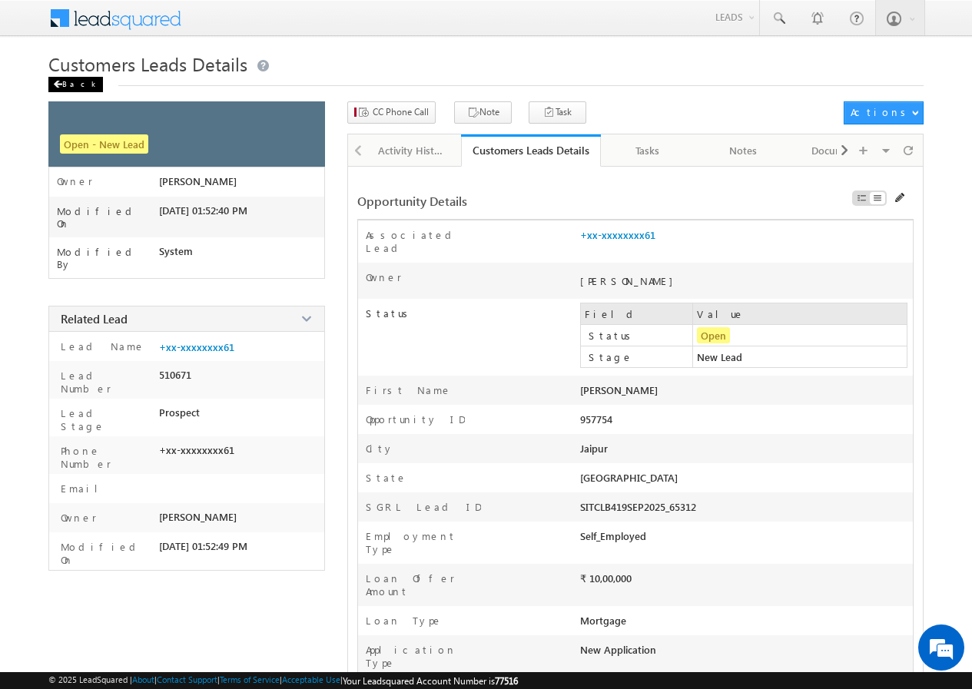
click at [67, 88] on div "Back" at bounding box center [75, 84] width 55 height 15
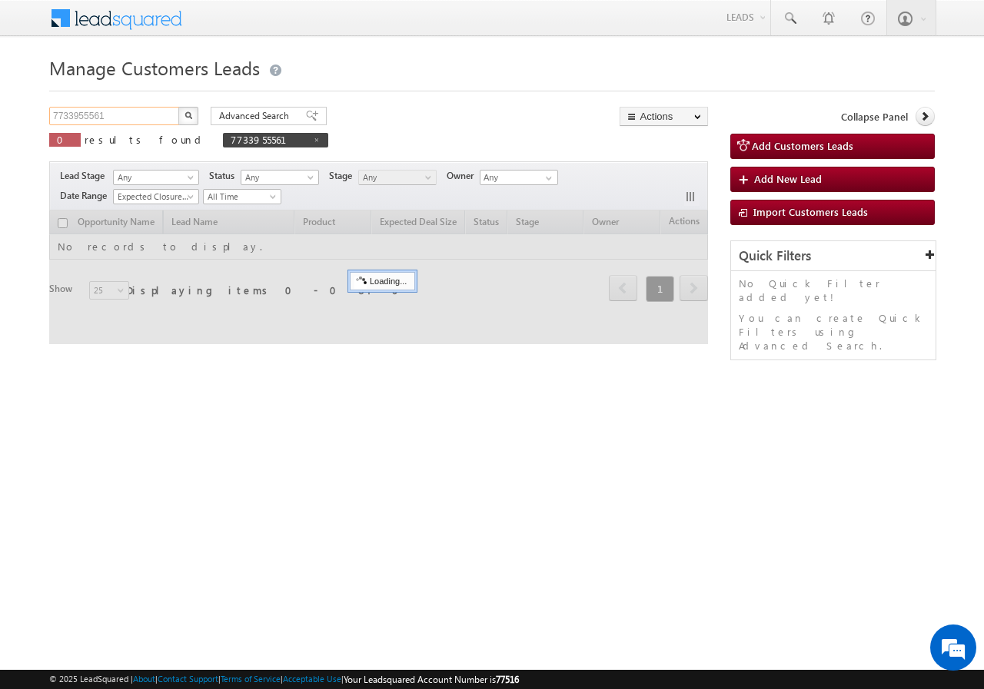
click at [78, 119] on input "7733955561" at bounding box center [114, 116] width 131 height 18
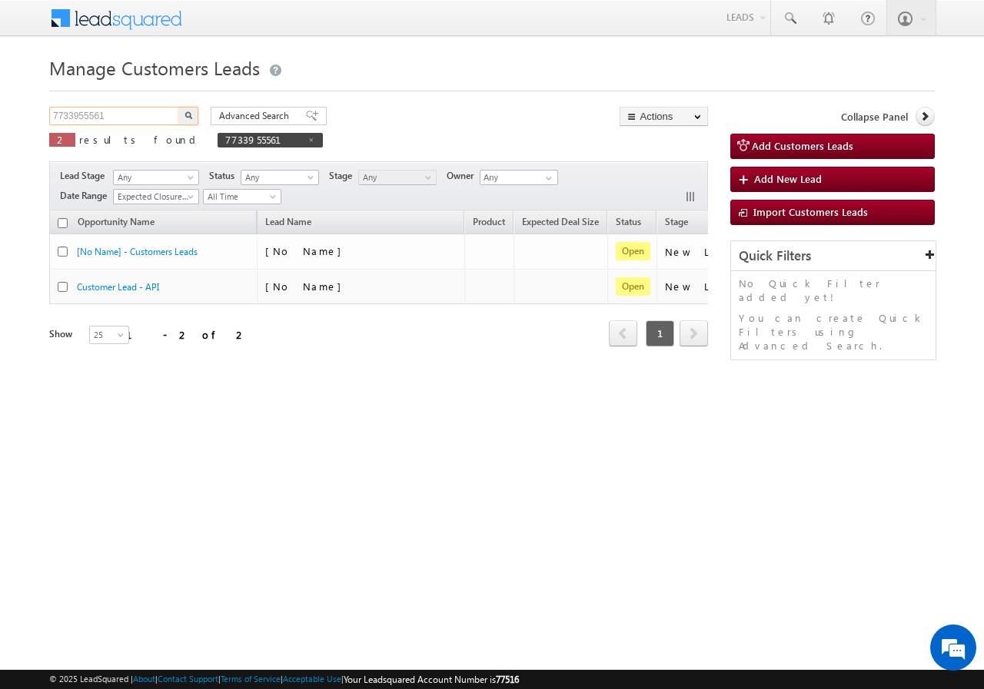
click at [78, 119] on input "7733955561" at bounding box center [114, 116] width 131 height 18
